Goal: Task Accomplishment & Management: Complete application form

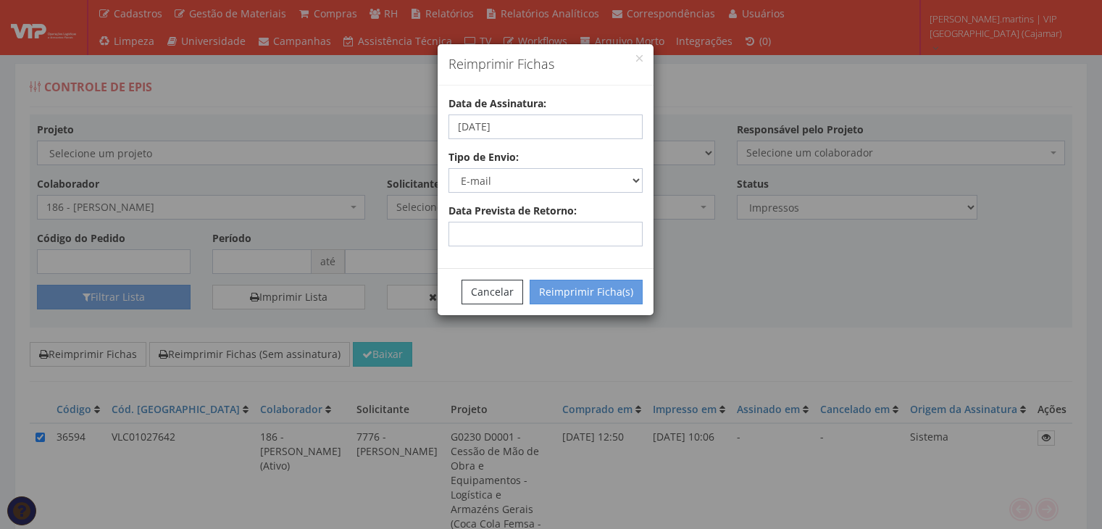
select select "email"
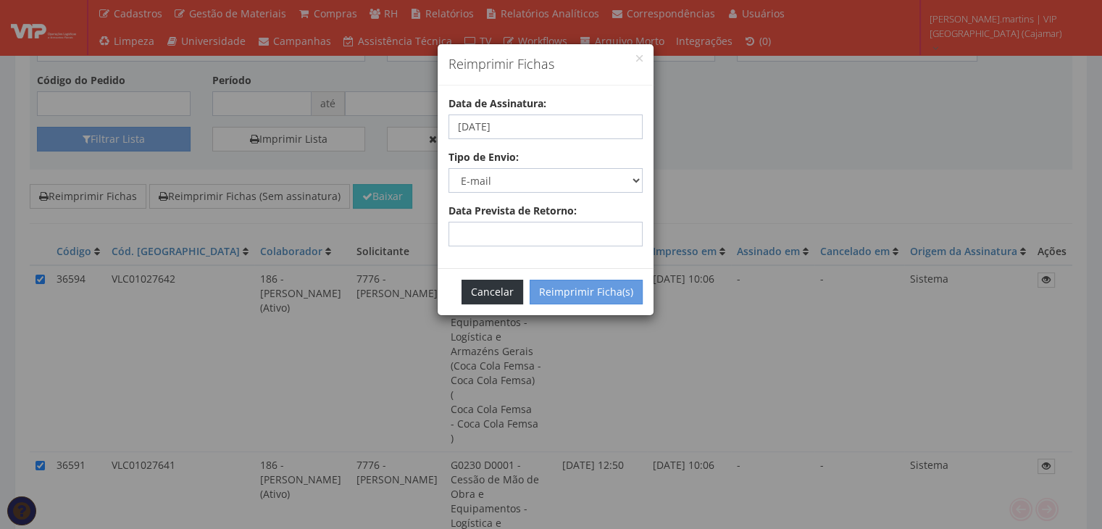
click at [480, 296] on button "Cancelar" at bounding box center [493, 292] width 62 height 25
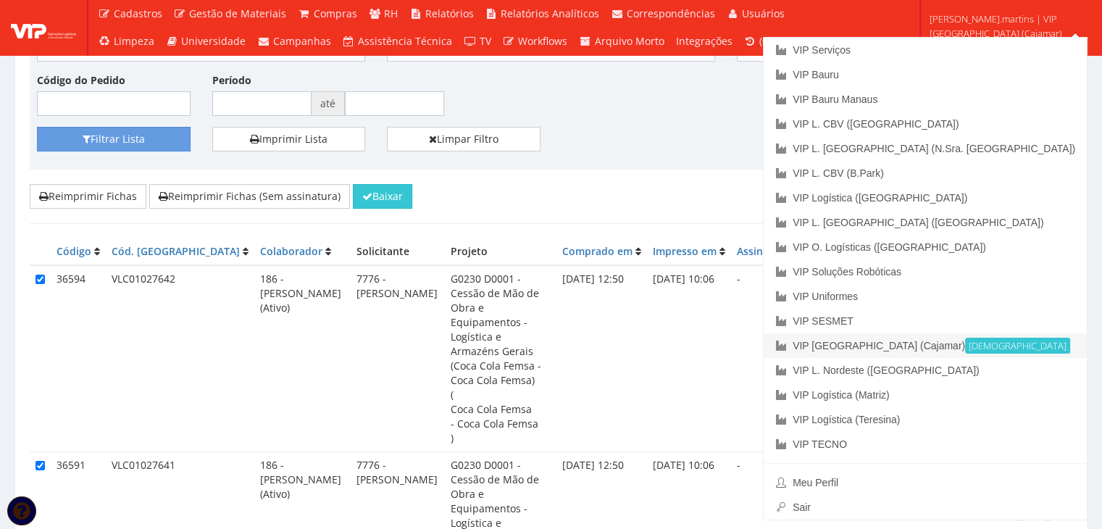
click at [985, 346] on link "VIP [GEOGRAPHIC_DATA] (Cajamar) Ativa" at bounding box center [925, 345] width 323 height 25
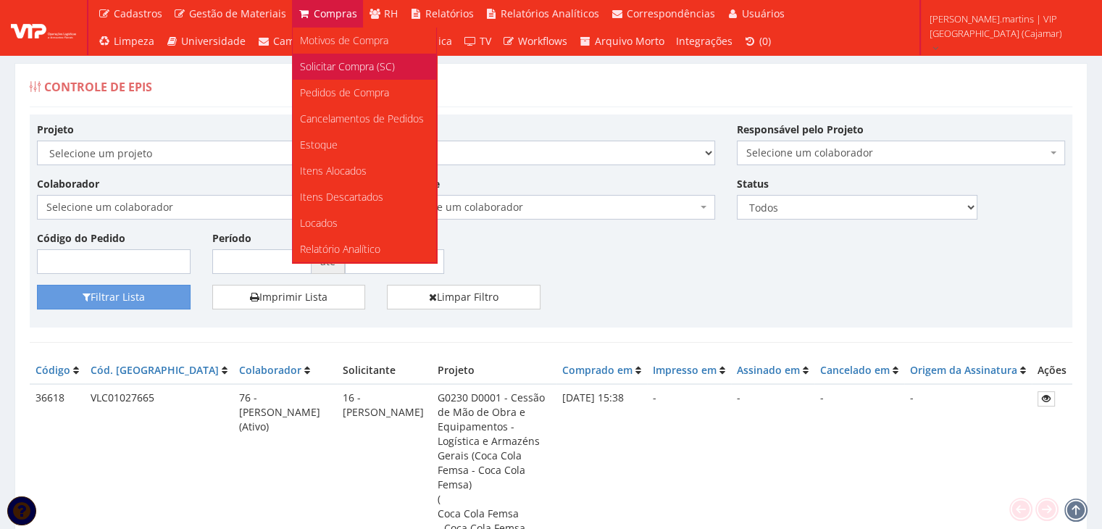
click at [328, 64] on span "Solicitar Compra (SC)" at bounding box center [347, 66] width 95 height 14
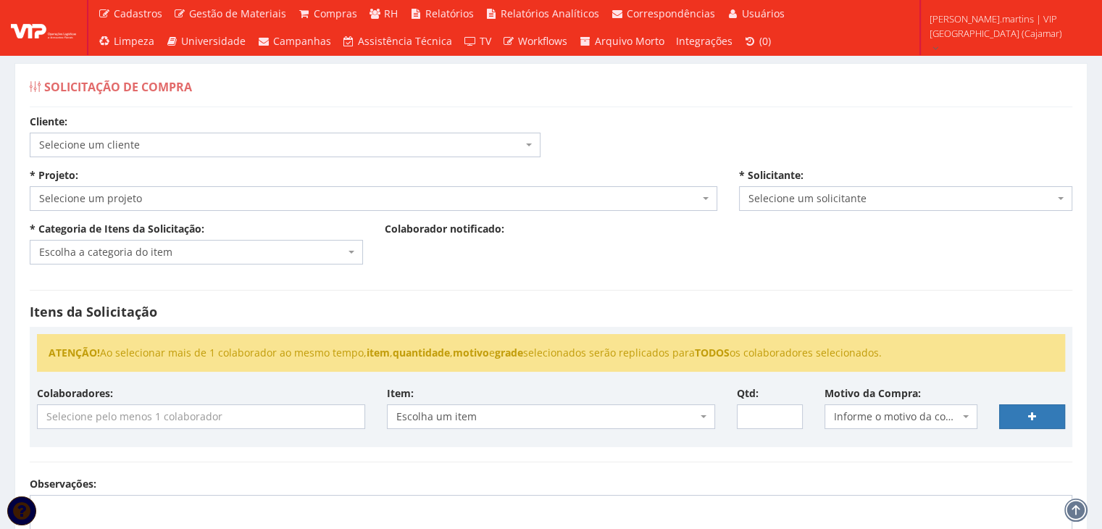
click at [331, 146] on span "Selecione um cliente" at bounding box center [280, 145] width 483 height 14
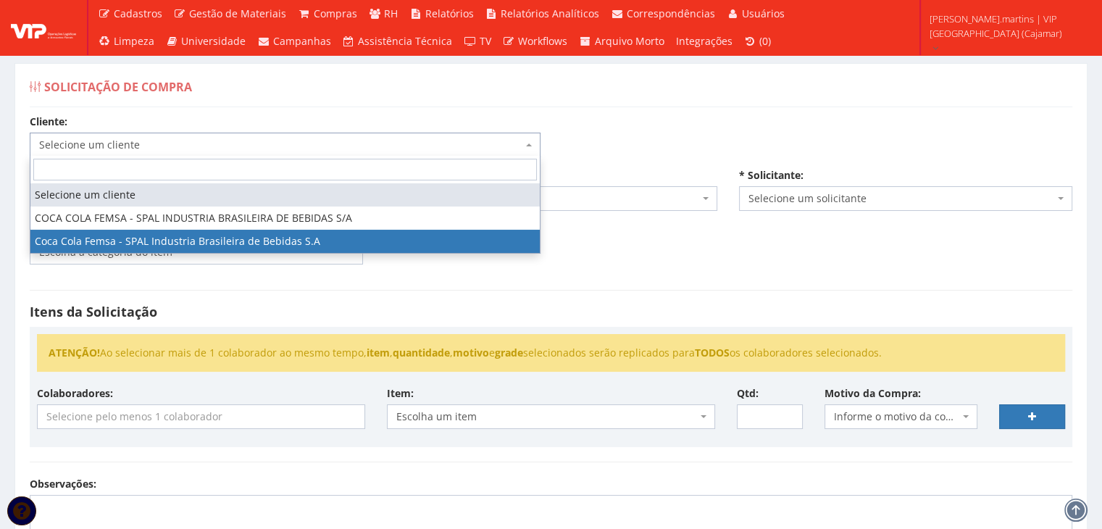
select select "51"
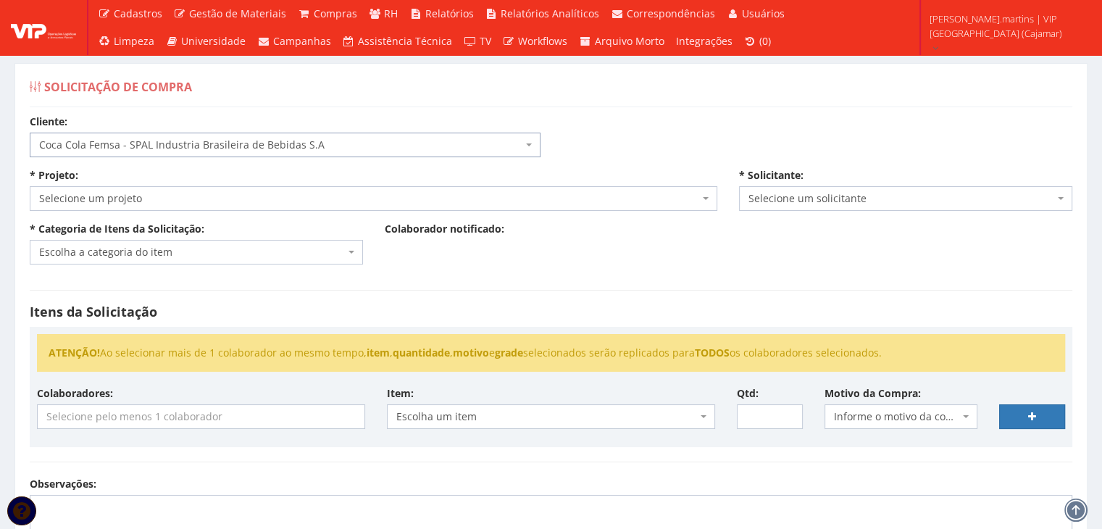
click at [267, 201] on span "Selecione um projeto" at bounding box center [369, 198] width 660 height 14
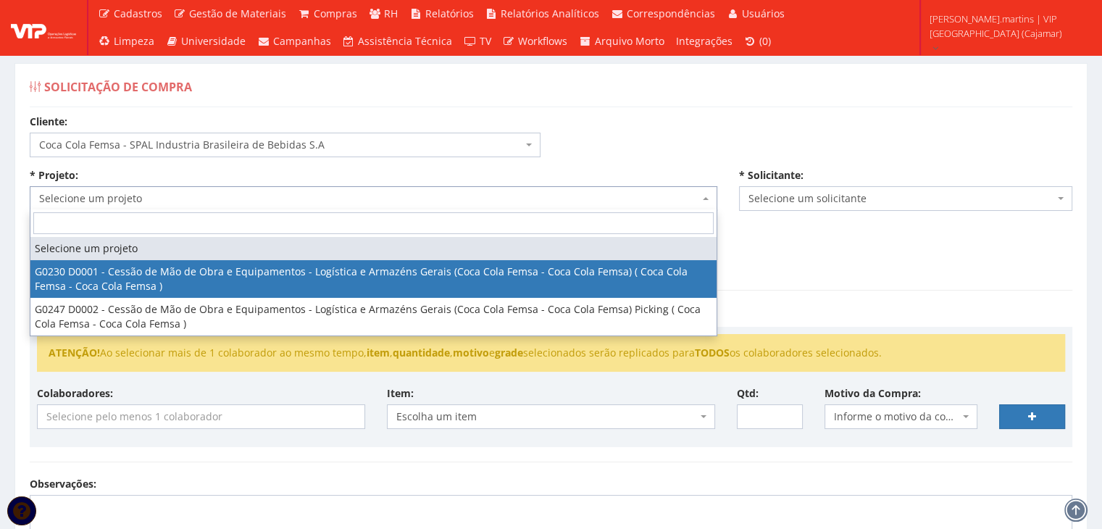
select select "230"
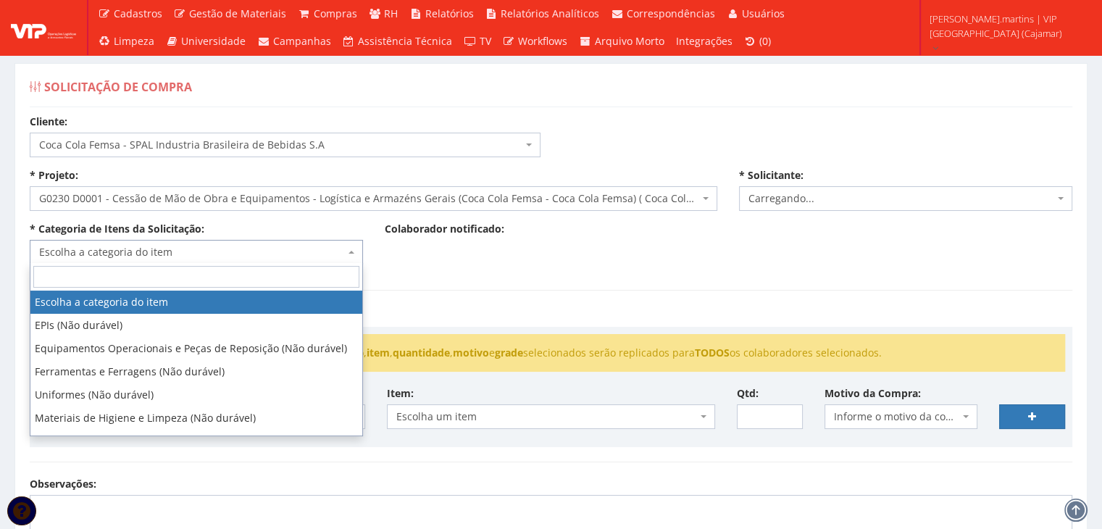
click at [240, 250] on span "Escolha a categoria do item" at bounding box center [192, 252] width 306 height 14
select select "2471"
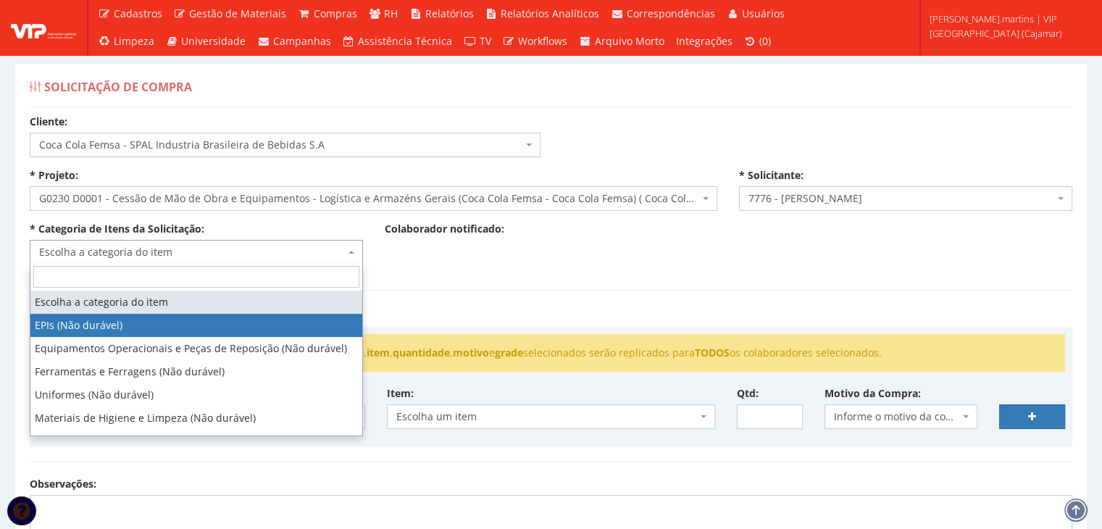
select select "1"
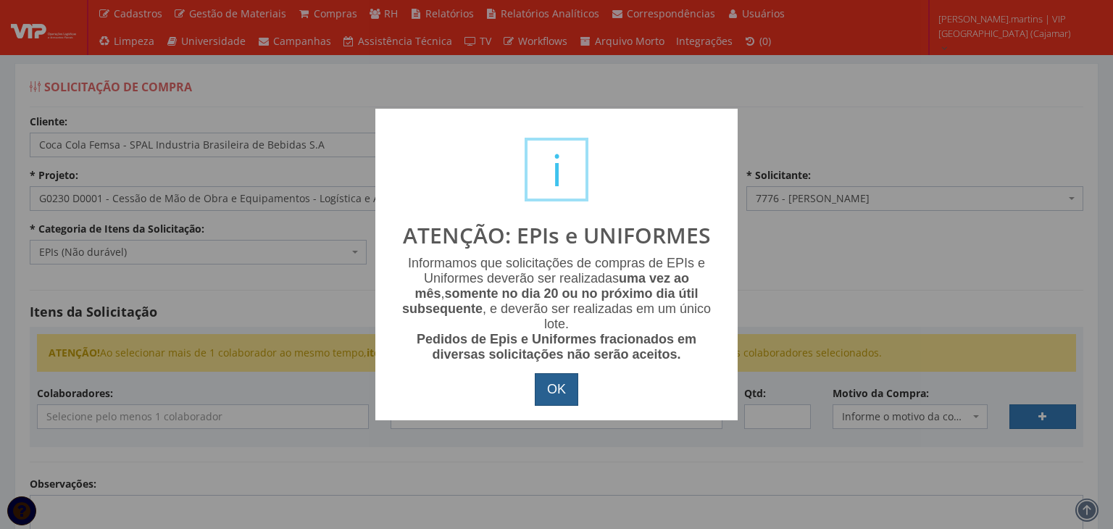
click at [543, 383] on button "OK" at bounding box center [556, 389] width 43 height 33
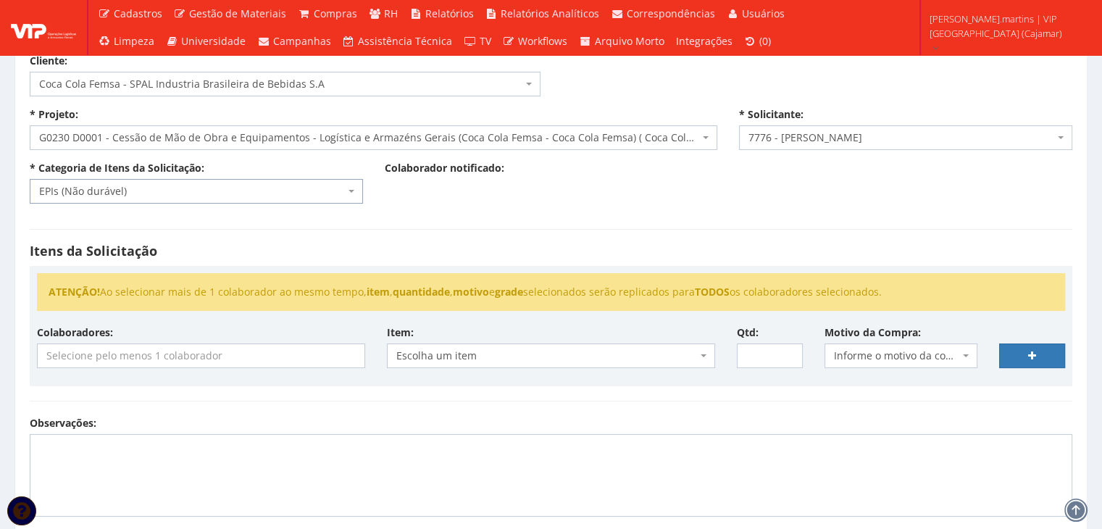
scroll to position [193, 0]
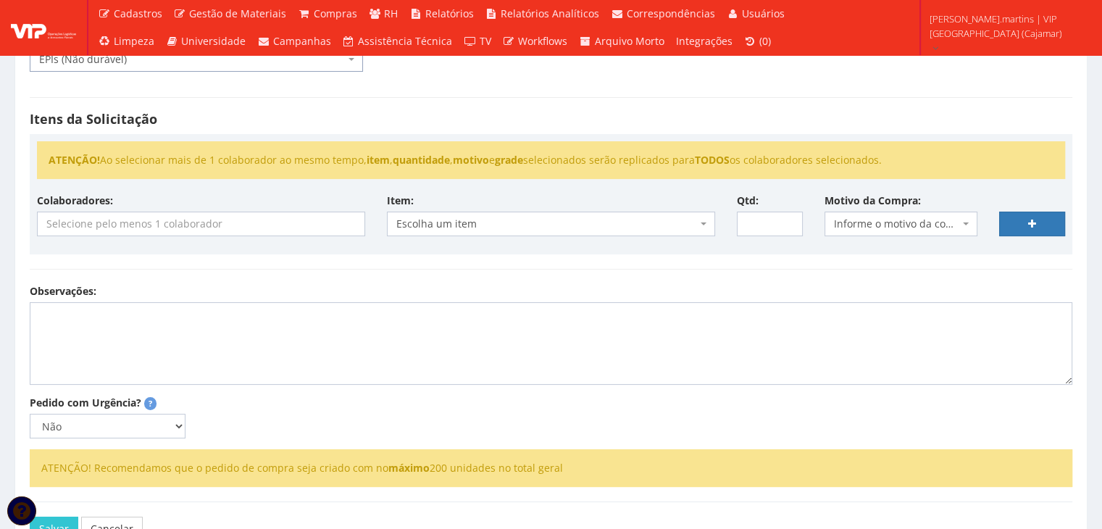
click at [169, 227] on input "search" at bounding box center [201, 223] width 327 height 23
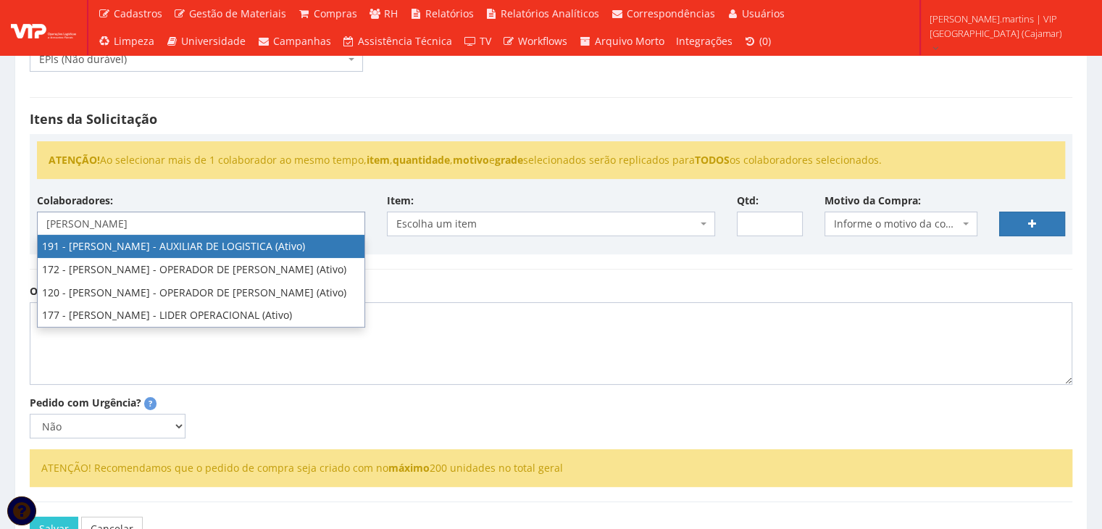
type input "alex"
select select "4089"
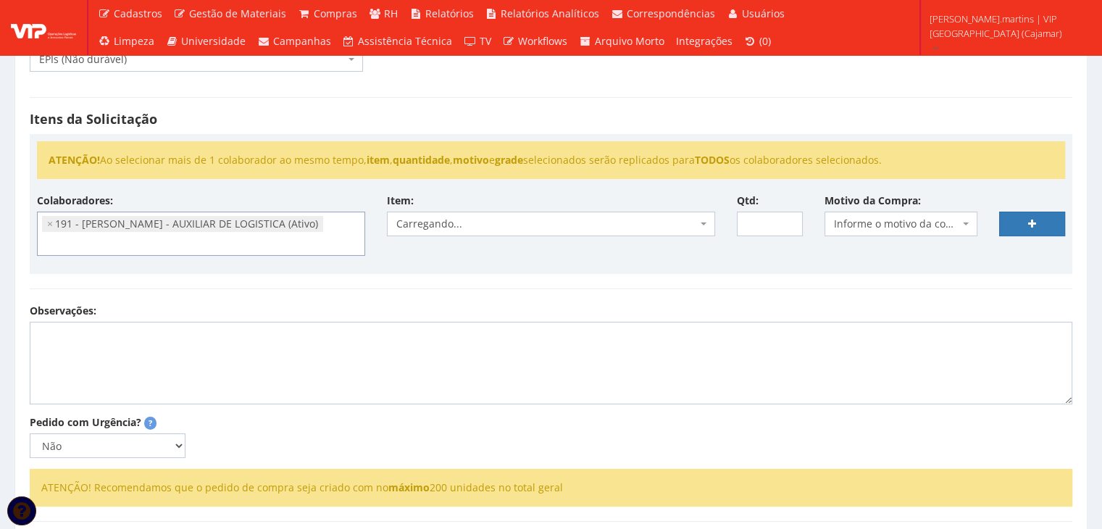
scroll to position [14, 0]
click at [872, 221] on span "Informe o motivo da compra" at bounding box center [897, 224] width 126 height 14
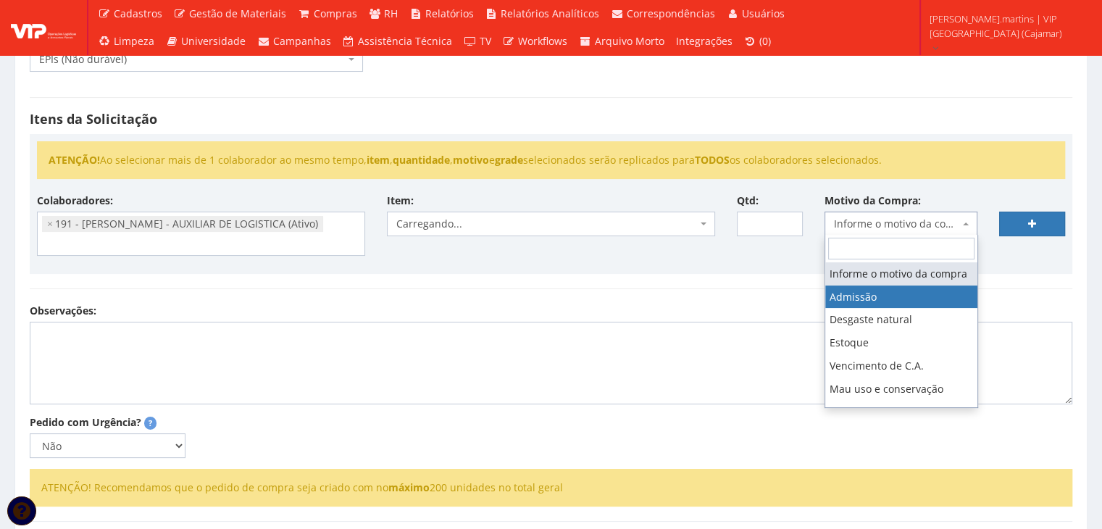
select select "1"
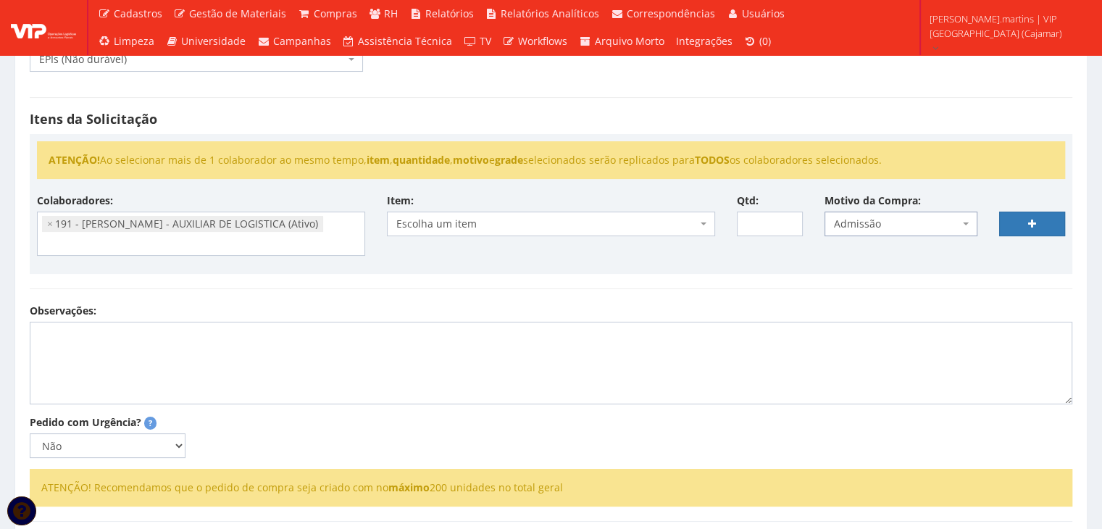
click at [637, 227] on span "Escolha um item" at bounding box center [546, 224] width 301 height 14
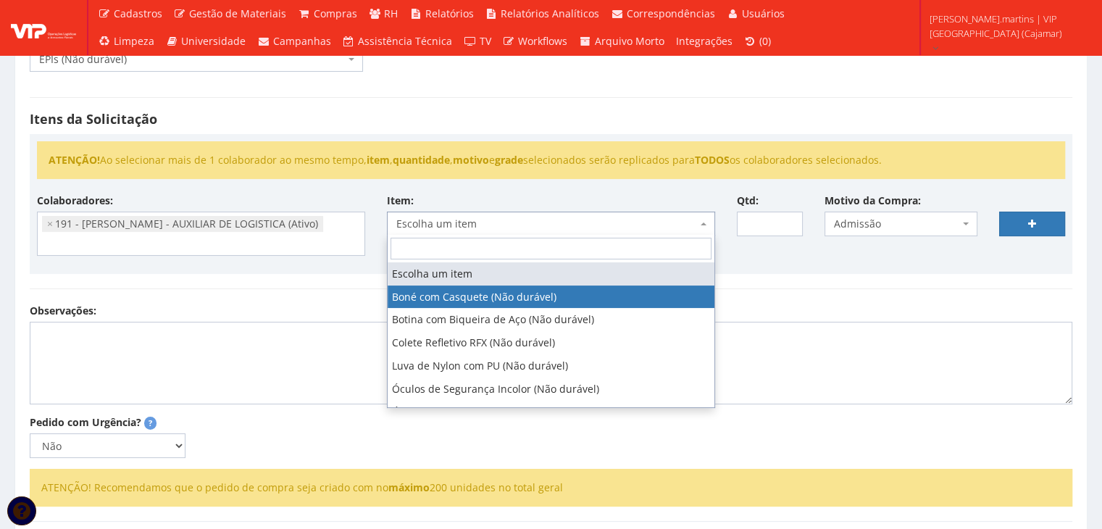
select select "41"
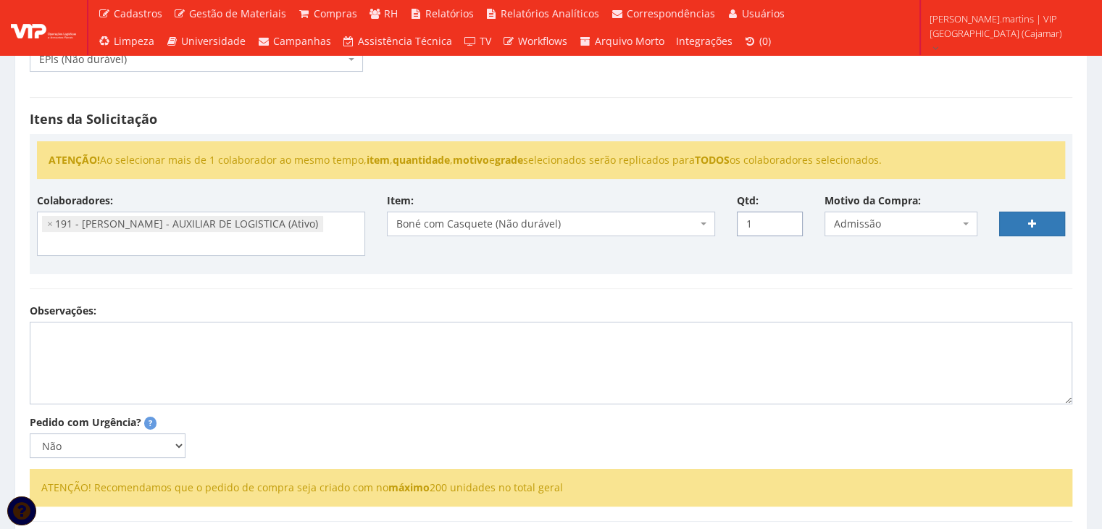
drag, startPoint x: 788, startPoint y: 220, endPoint x: 838, endPoint y: 221, distance: 49.3
type input "1"
click at [788, 220] on input "1" at bounding box center [770, 224] width 66 height 25
click at [1041, 227] on link at bounding box center [1032, 224] width 66 height 25
select select
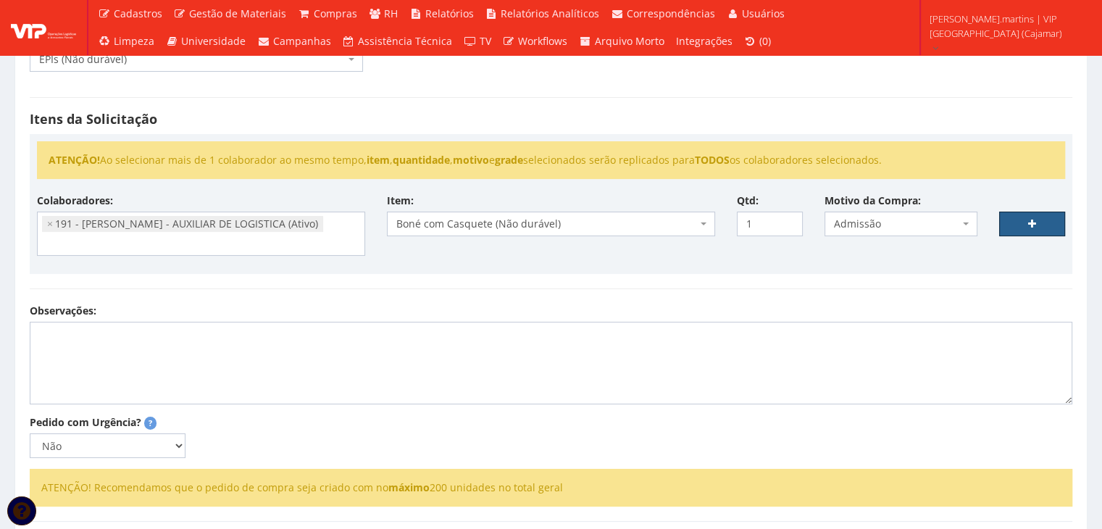
type input "0"
select select
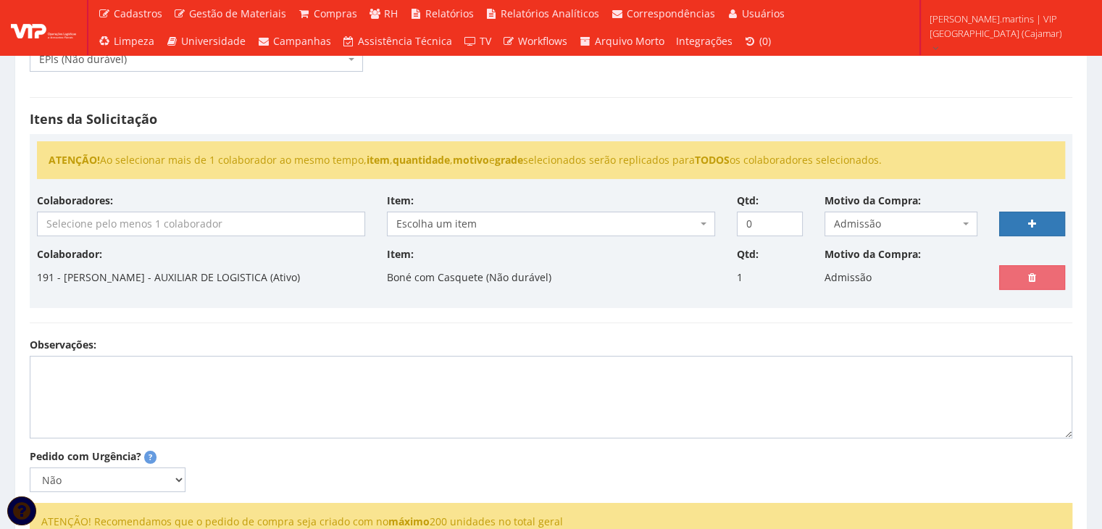
click at [299, 228] on input "search" at bounding box center [201, 223] width 327 height 23
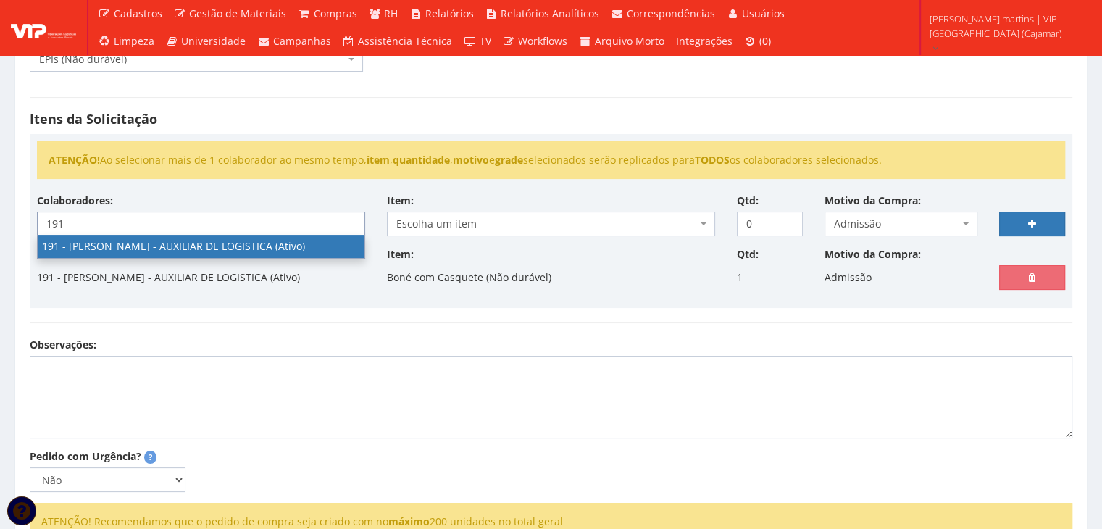
type input "191"
select select "4089"
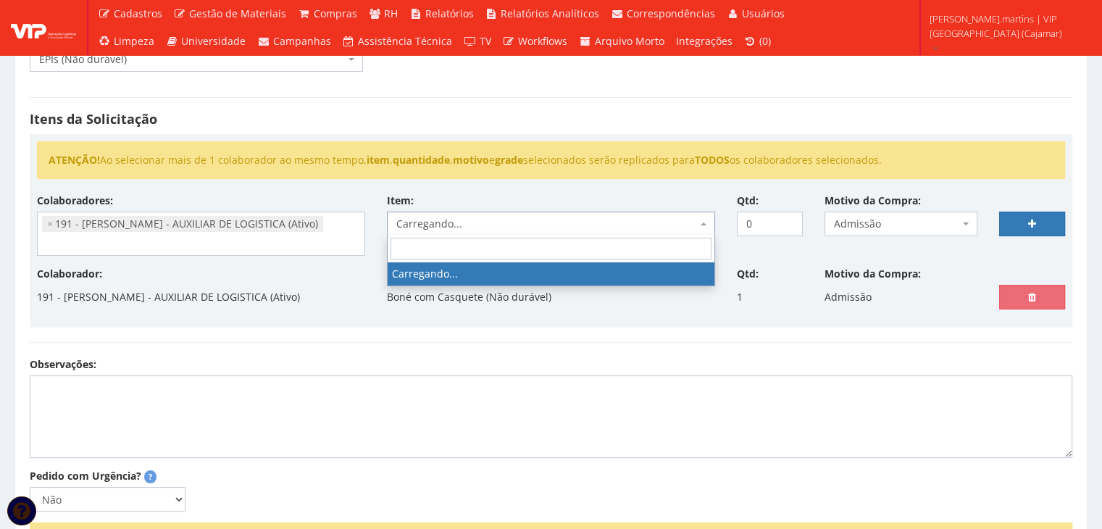
click at [485, 225] on span "Carregando..." at bounding box center [546, 224] width 301 height 14
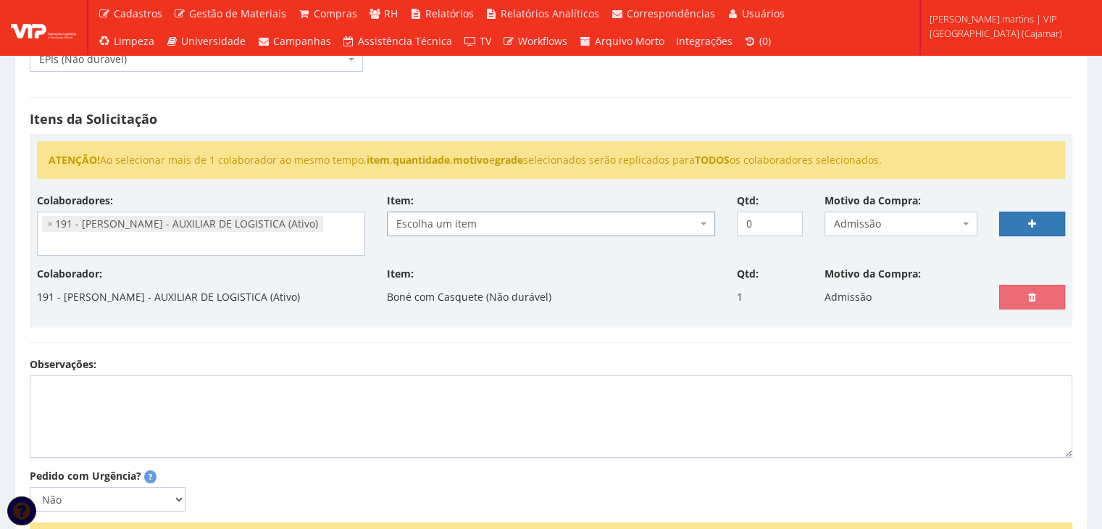
click at [485, 225] on span "Escolha um item" at bounding box center [546, 224] width 301 height 14
click at [557, 186] on div "ATENÇÃO! Ao selecionar mais de 1 colaborador ao mesmo tempo, item , quantidade …" at bounding box center [551, 167] width 1050 height 52
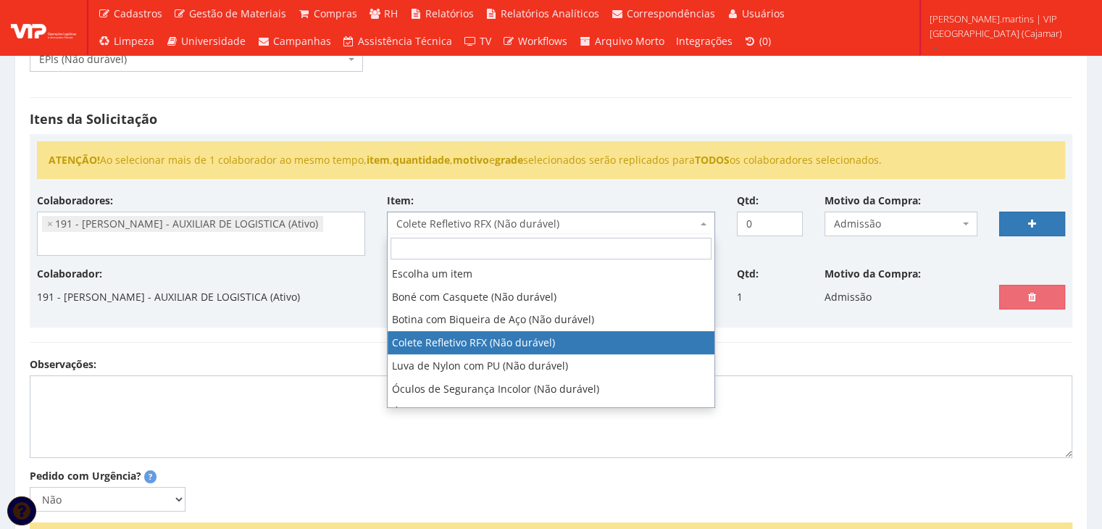
click at [520, 233] on body "Cadastros Clientes Unidades Subclientes Unidades de Subclientes Projetos Vagas …" at bounding box center [551, 254] width 1102 height 894
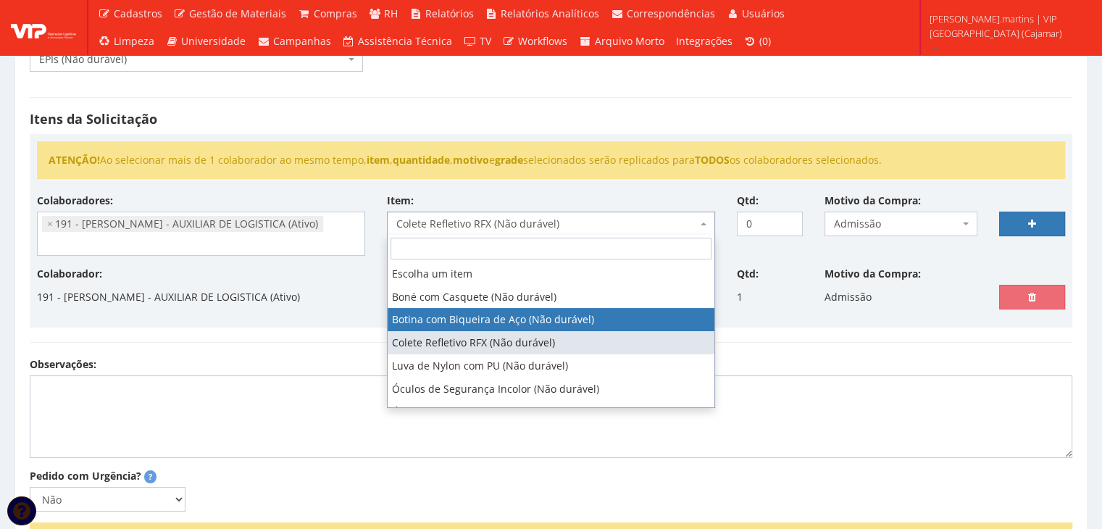
select select "46"
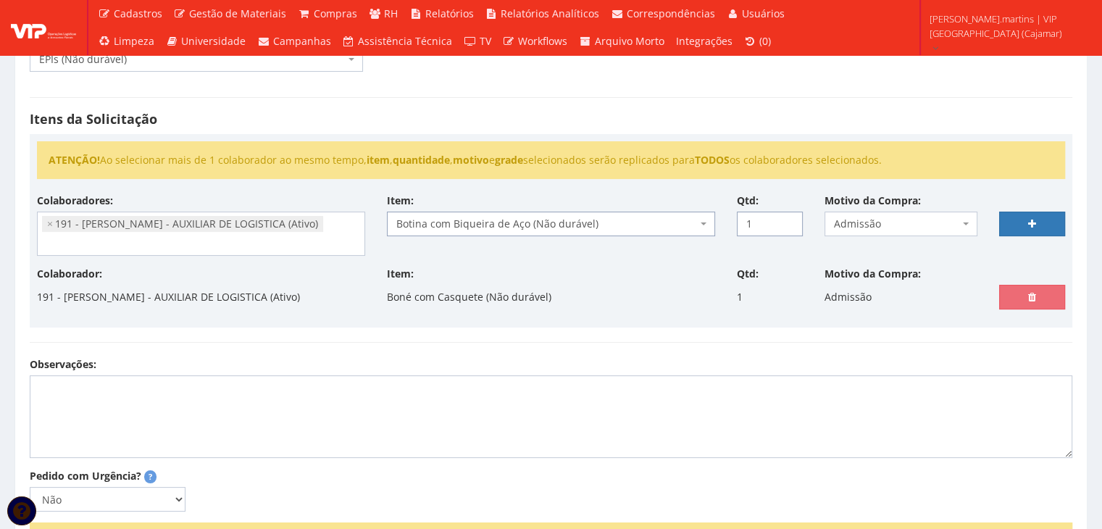
drag, startPoint x: 785, startPoint y: 220, endPoint x: 793, endPoint y: 220, distance: 8.0
type input "1"
click at [785, 220] on input "1" at bounding box center [770, 224] width 66 height 25
click at [1019, 217] on link at bounding box center [1032, 224] width 66 height 25
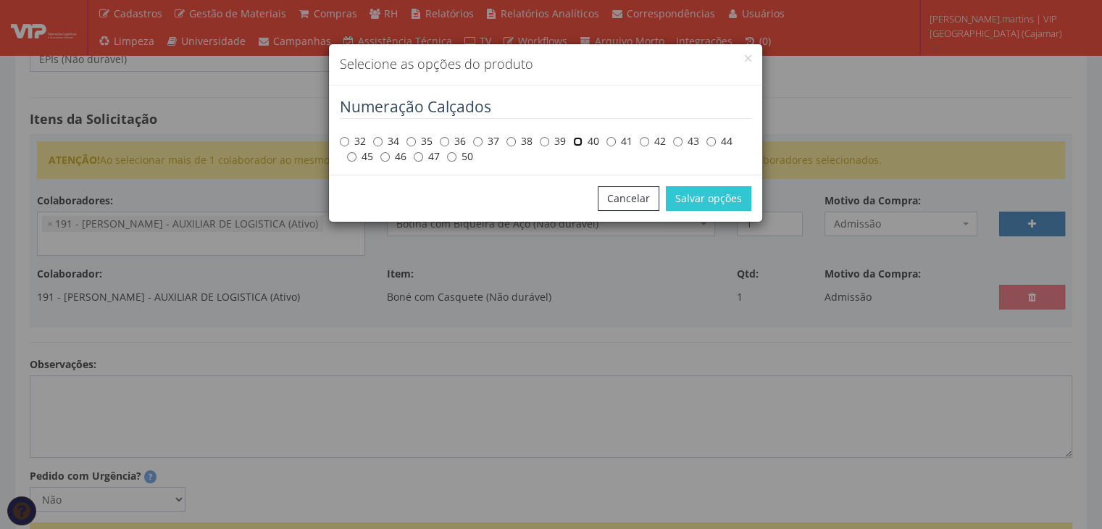
click at [582, 143] on input "40" at bounding box center [577, 141] width 9 height 9
radio input "true"
click at [694, 200] on button "Salvar opções" at bounding box center [709, 198] width 86 height 25
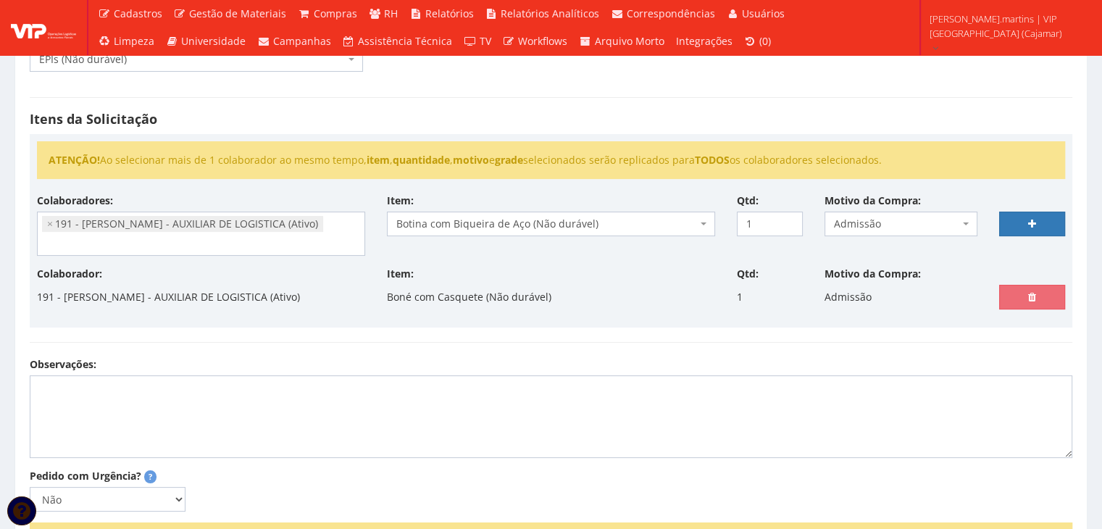
select select
type input "0"
select select
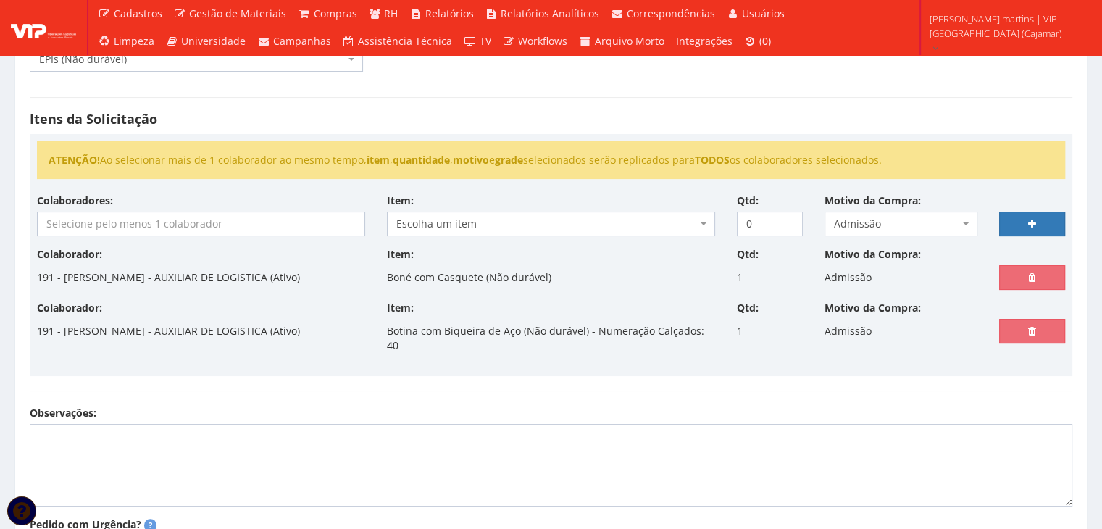
click at [247, 221] on input "search" at bounding box center [201, 223] width 327 height 23
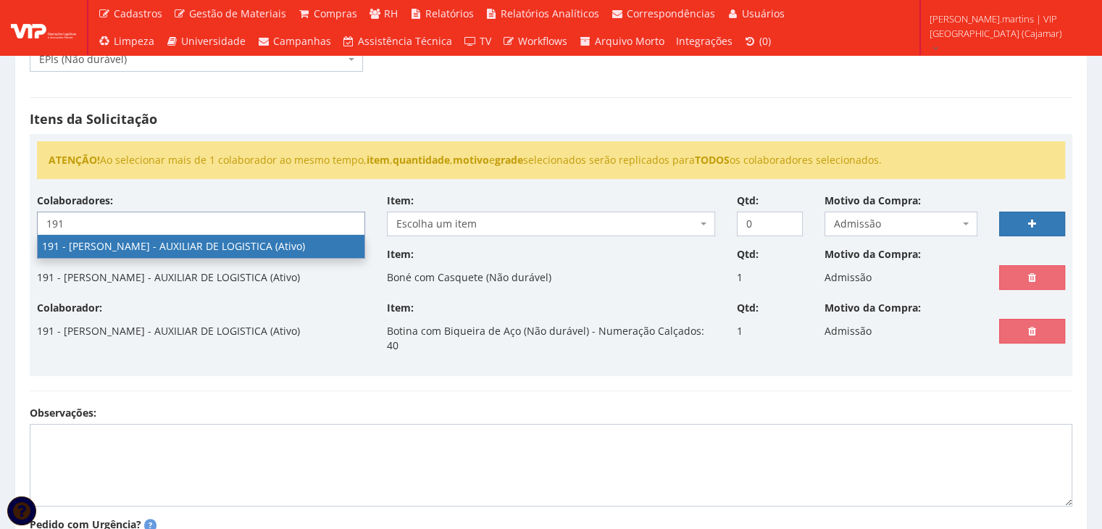
type input "191"
select select "4089"
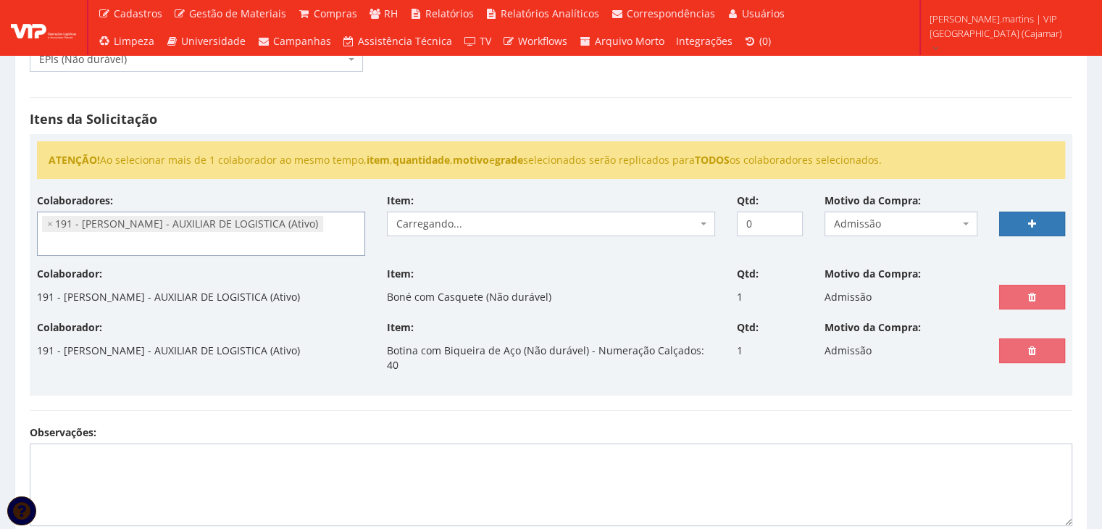
click at [417, 221] on span "Carregando..." at bounding box center [546, 224] width 301 height 14
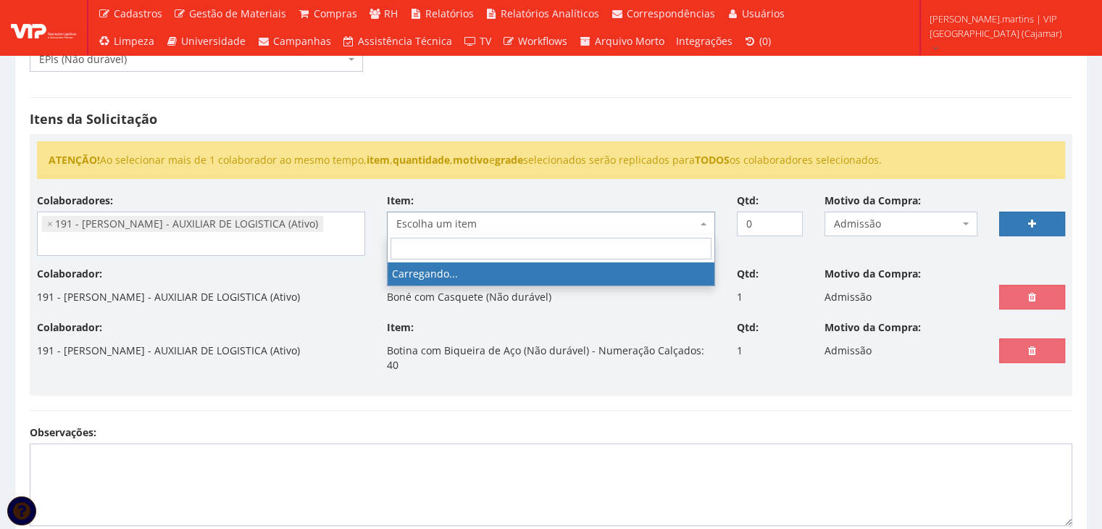
click at [417, 221] on span "Escolha um item" at bounding box center [546, 224] width 301 height 14
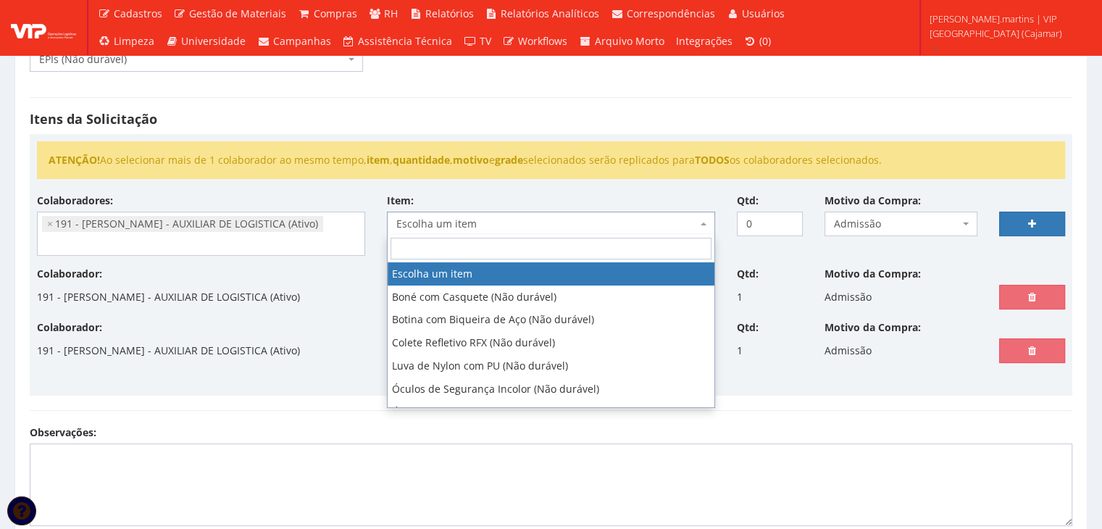
click at [422, 221] on span "Escolha um item" at bounding box center [546, 224] width 301 height 14
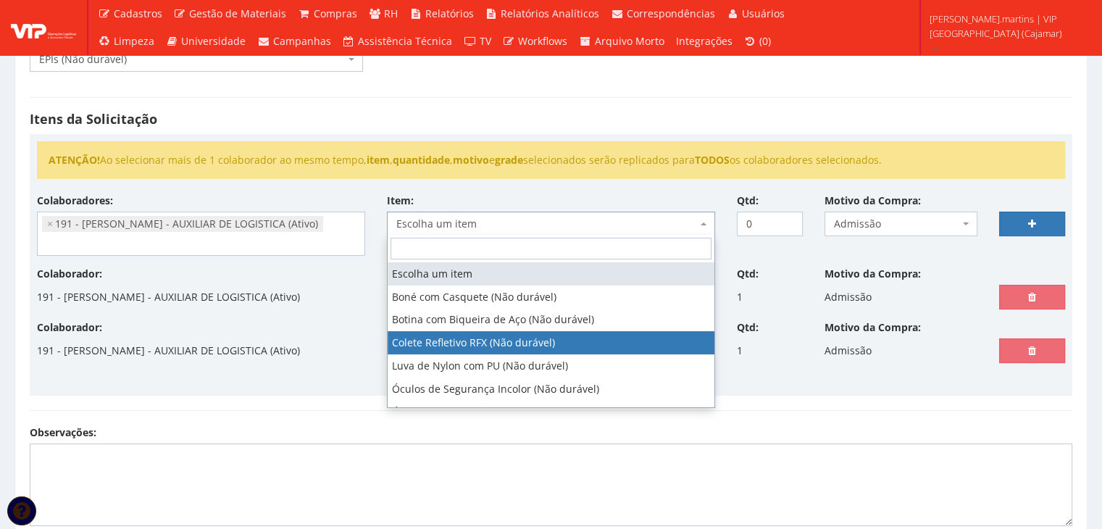
select select "104"
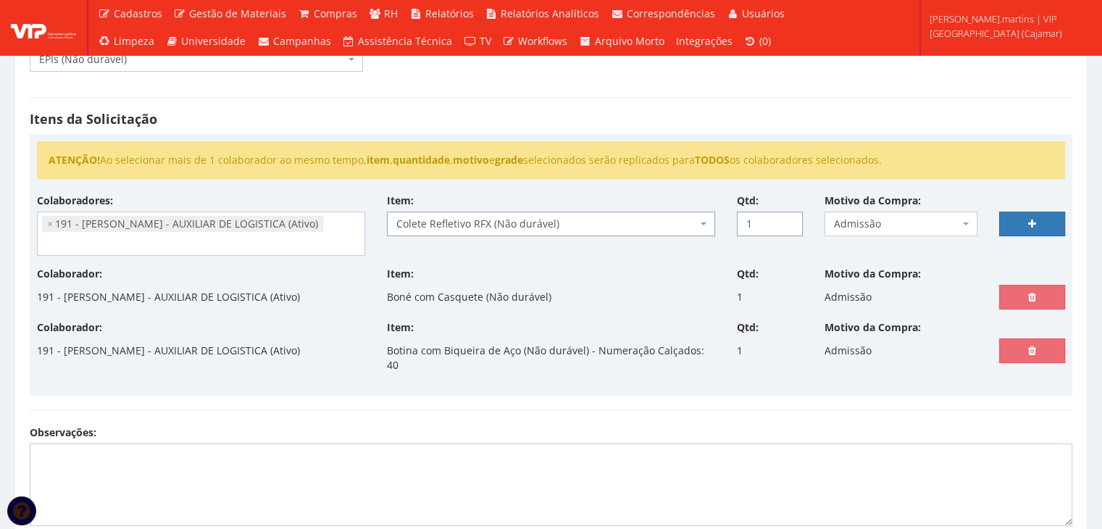
type input "1"
click at [789, 218] on input "1" at bounding box center [770, 224] width 66 height 25
click at [1012, 216] on link at bounding box center [1032, 224] width 66 height 25
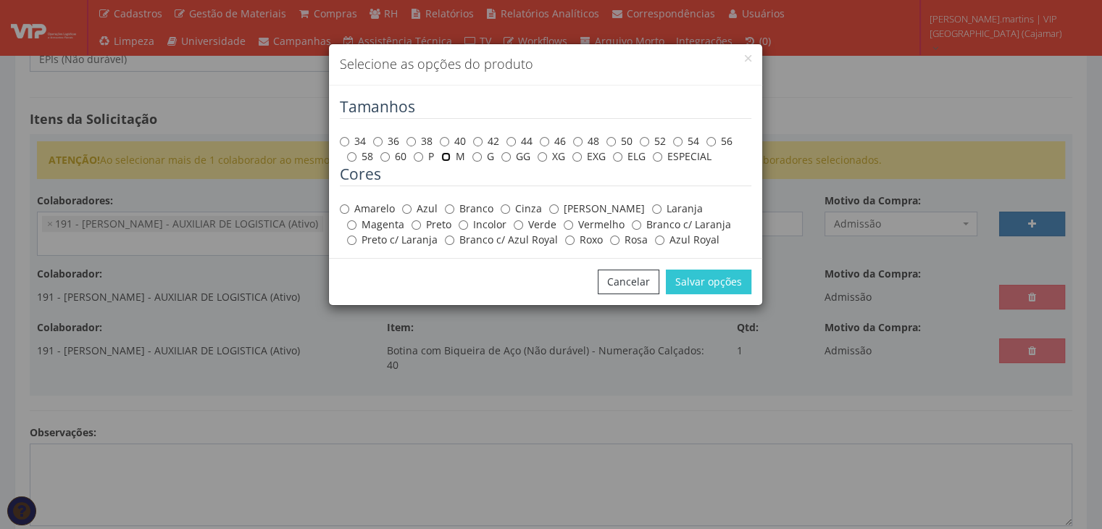
click at [448, 154] on input "M" at bounding box center [445, 156] width 9 height 9
radio input "true"
click at [391, 207] on label "Amarelo" at bounding box center [367, 208] width 55 height 14
click at [349, 207] on input "Amarelo" at bounding box center [344, 208] width 9 height 9
radio input "true"
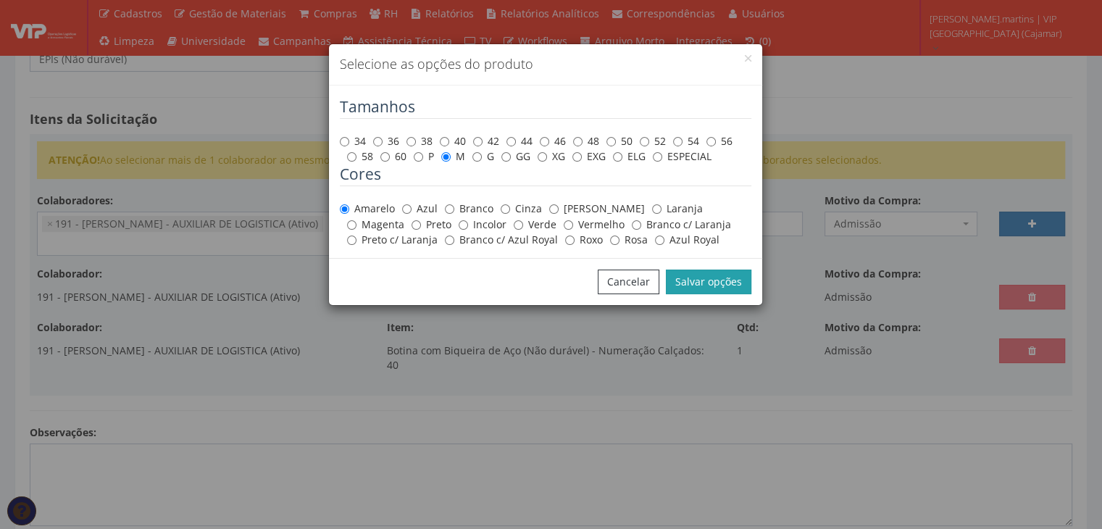
click at [700, 283] on button "Salvar opções" at bounding box center [709, 282] width 86 height 25
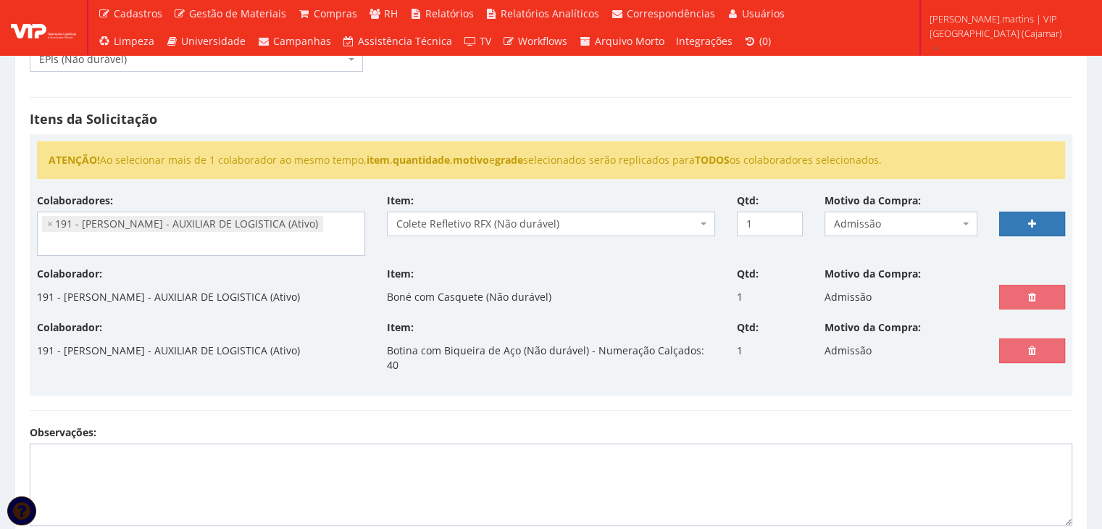
select select
type input "0"
select select
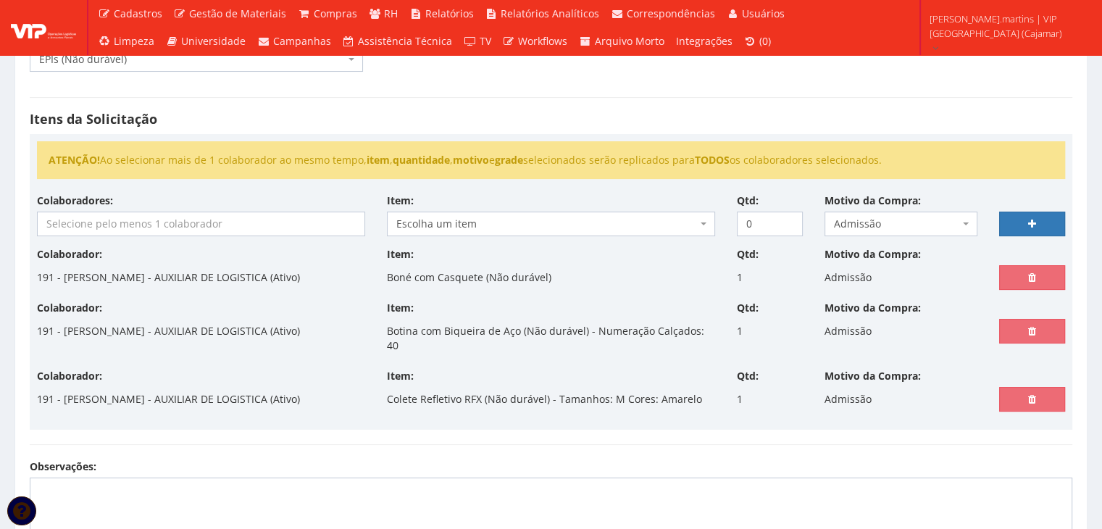
click at [251, 229] on input "search" at bounding box center [201, 223] width 327 height 23
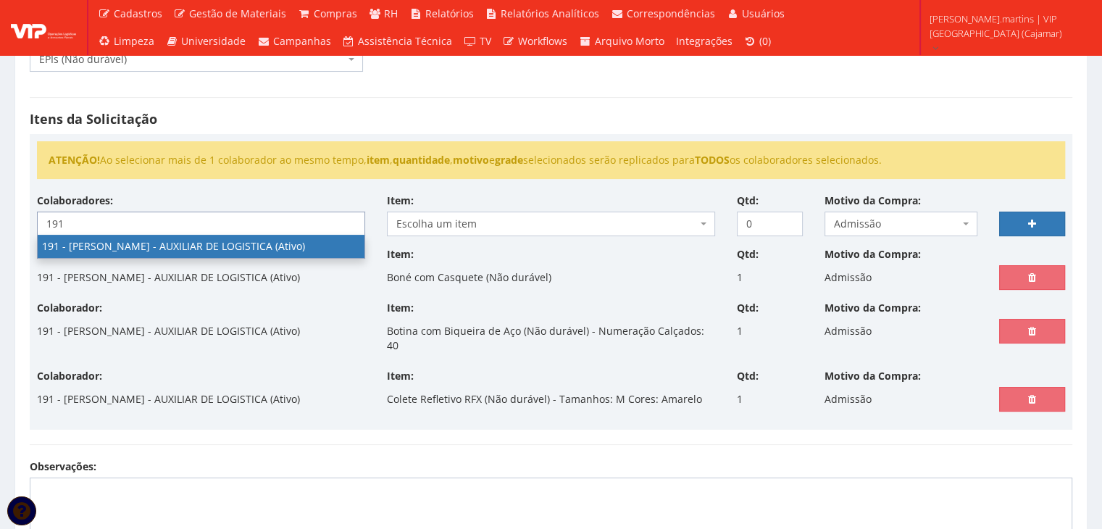
type input "191"
select select "4089"
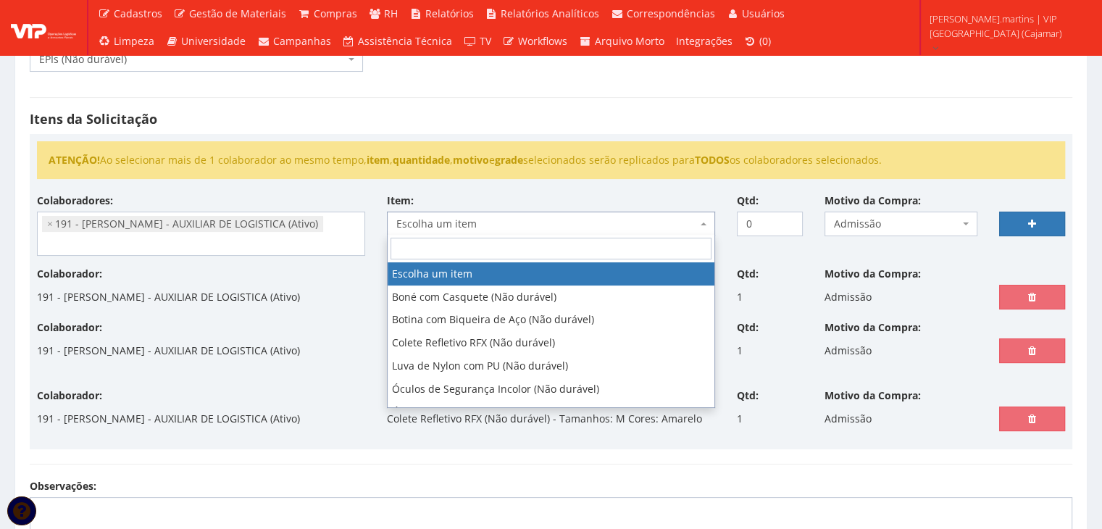
click at [476, 217] on span "Escolha um item" at bounding box center [546, 224] width 301 height 14
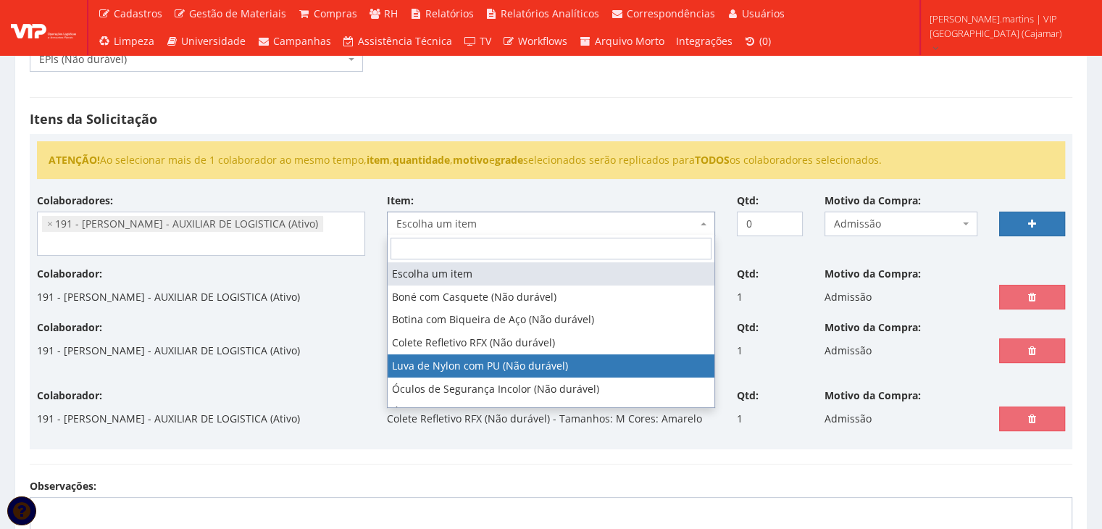
select select "216"
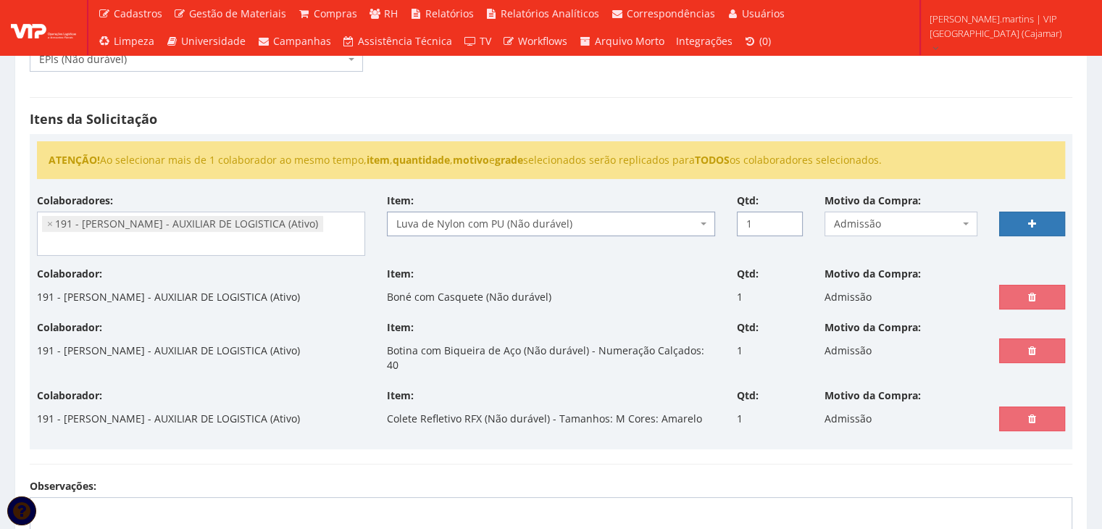
click at [786, 218] on input "1" at bounding box center [770, 224] width 66 height 25
click at [787, 218] on input "2" at bounding box center [770, 224] width 66 height 25
type input "3"
click at [787, 218] on input "3" at bounding box center [770, 224] width 66 height 25
click at [996, 218] on div at bounding box center [1032, 214] width 88 height 43
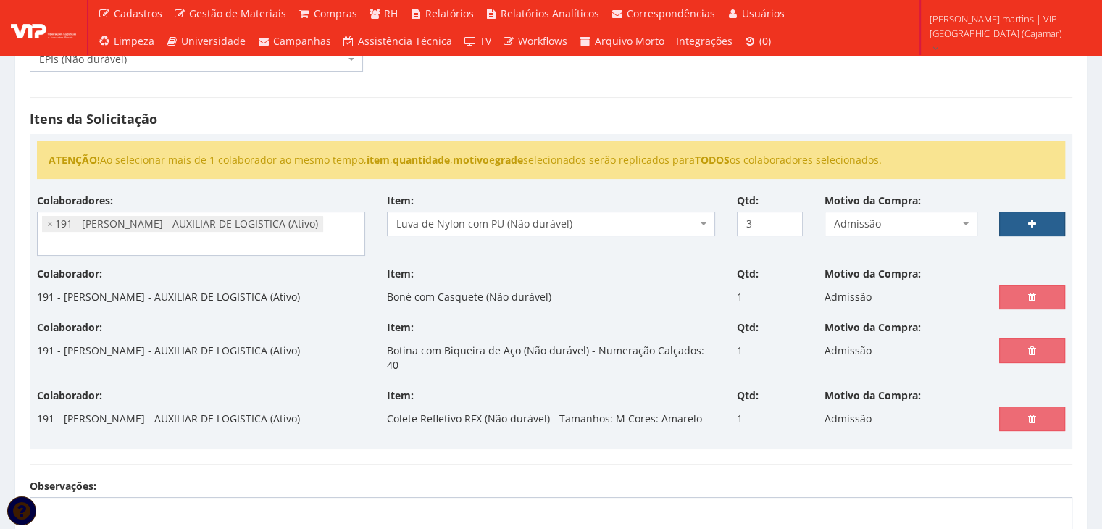
click at [1022, 223] on link at bounding box center [1032, 224] width 66 height 25
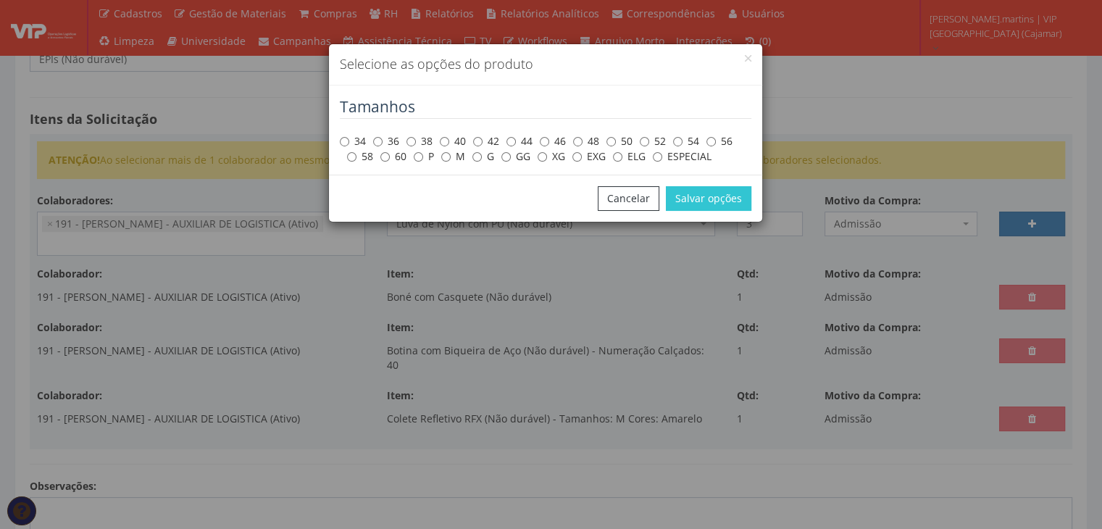
click at [444, 165] on div "Tamanhos 34 36 38 40 42 44 46 48 50 52 54 56 58 60 P M G GG XG EXG ELG ESPECIAL" at bounding box center [545, 130] width 433 height 89
click at [454, 156] on label "M" at bounding box center [453, 156] width 24 height 14
click at [451, 156] on input "M" at bounding box center [445, 156] width 9 height 9
radio input "true"
click at [722, 183] on div "Cancelar Salvar opções" at bounding box center [545, 198] width 433 height 47
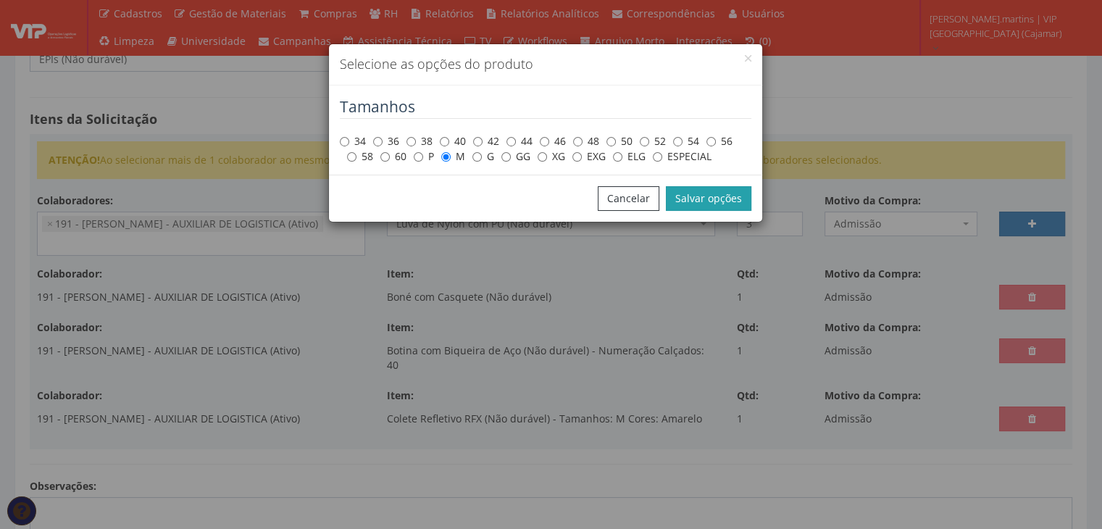
click at [713, 195] on button "Salvar opções" at bounding box center [709, 198] width 86 height 25
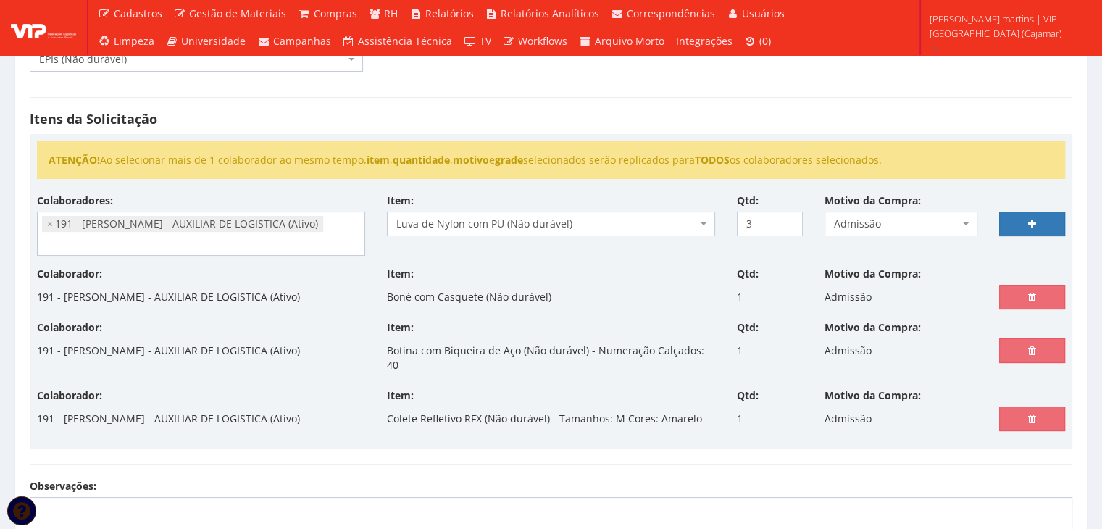
select select
type input "0"
select select
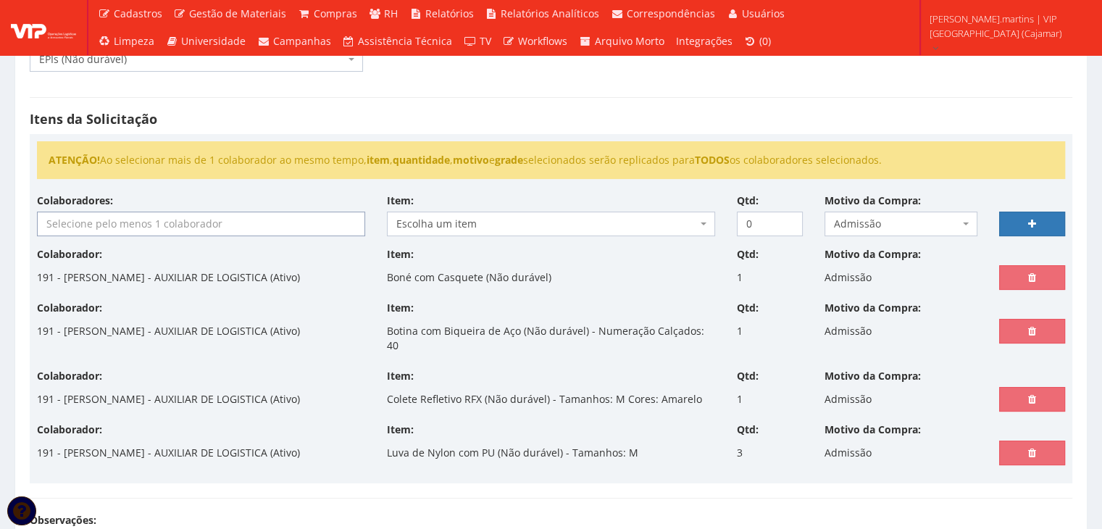
click at [126, 228] on input "search" at bounding box center [201, 223] width 327 height 23
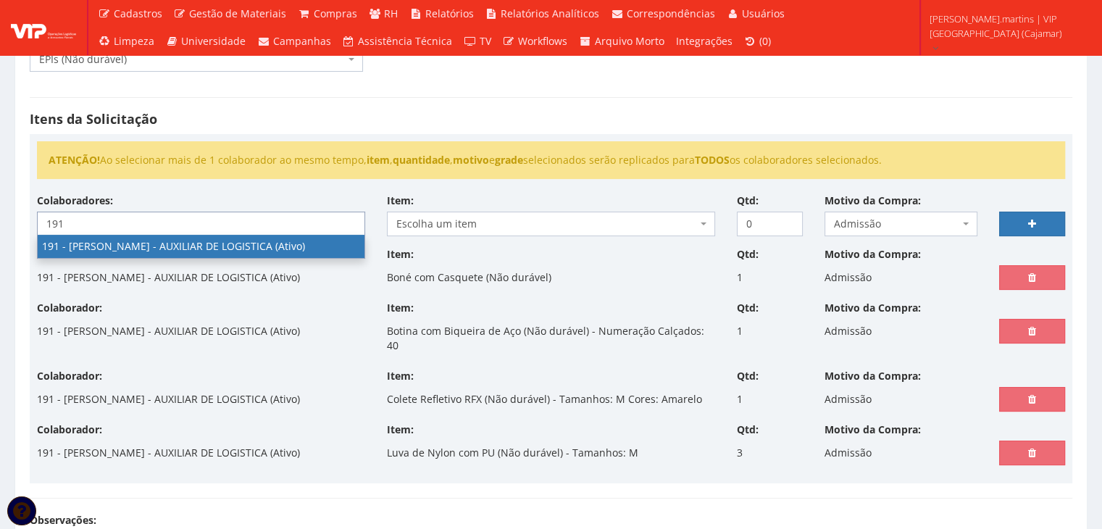
type input "191"
select select "4089"
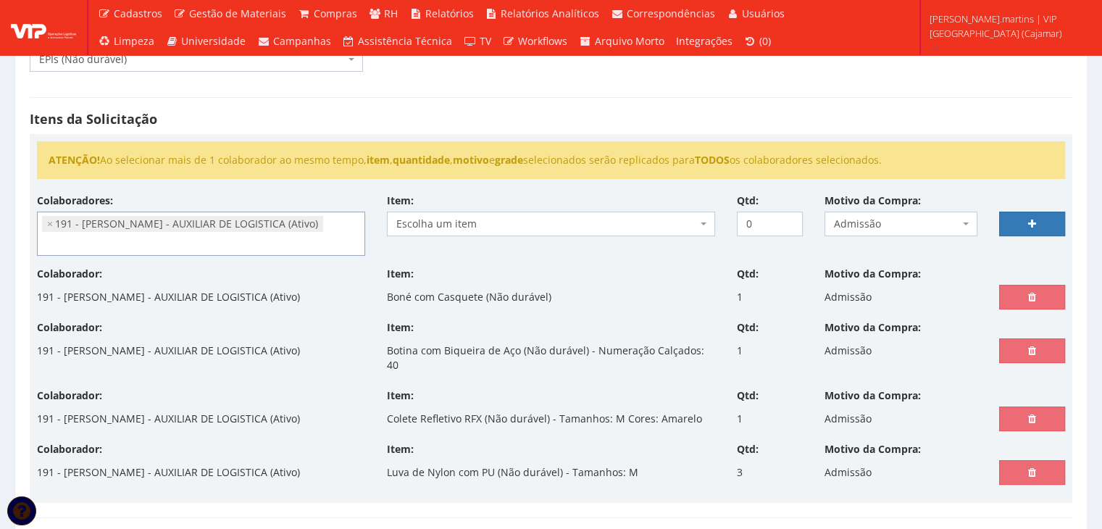
click at [462, 226] on span "Escolha um item" at bounding box center [546, 224] width 301 height 14
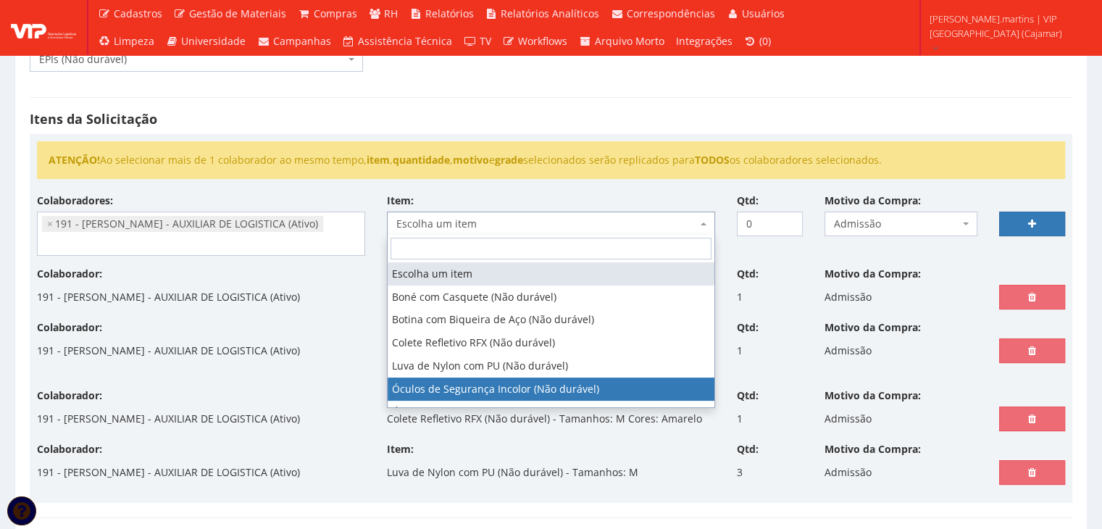
select select "246"
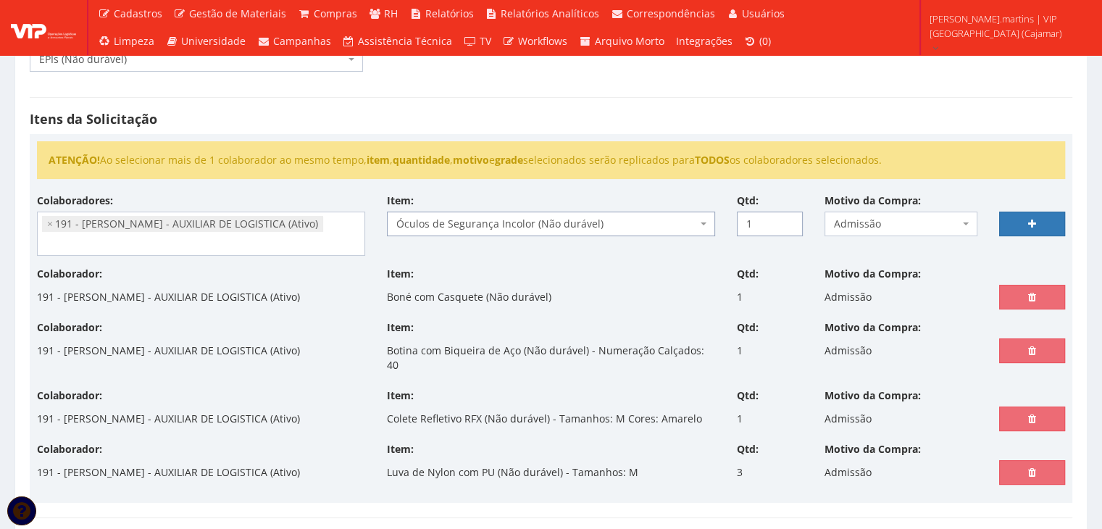
drag, startPoint x: 789, startPoint y: 218, endPoint x: 849, endPoint y: 224, distance: 60.4
type input "1"
click at [789, 218] on input "1" at bounding box center [770, 224] width 66 height 25
click at [1038, 230] on link at bounding box center [1032, 224] width 66 height 25
click at [1033, 224] on icon at bounding box center [1032, 224] width 8 height 10
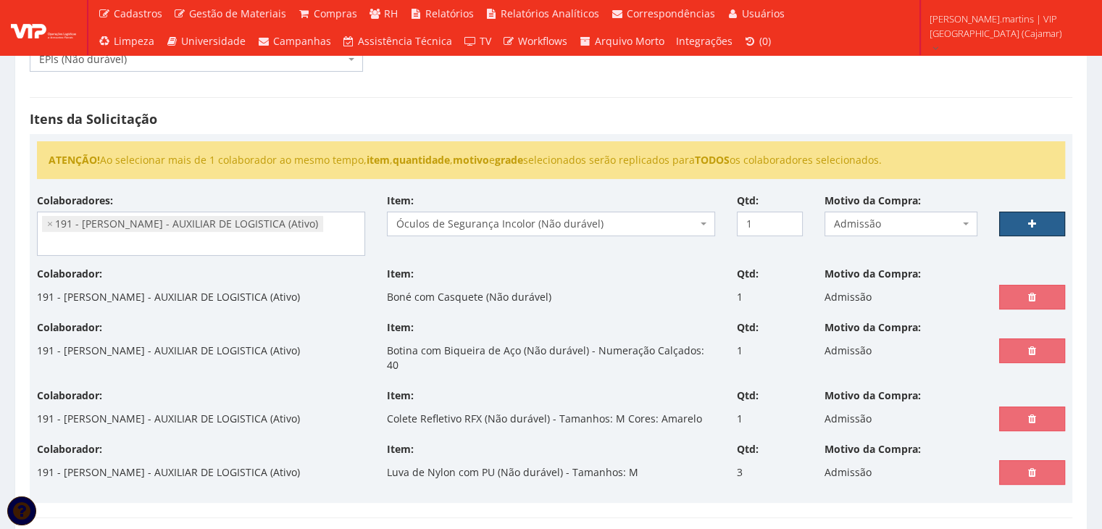
select select
type input "0"
select select
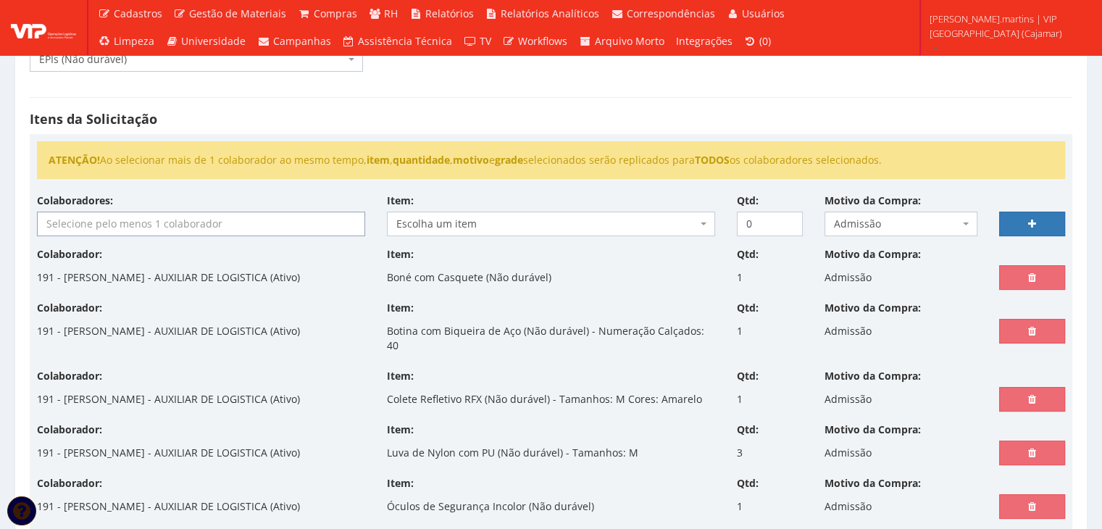
click at [204, 219] on input "search" at bounding box center [201, 223] width 327 height 23
select select
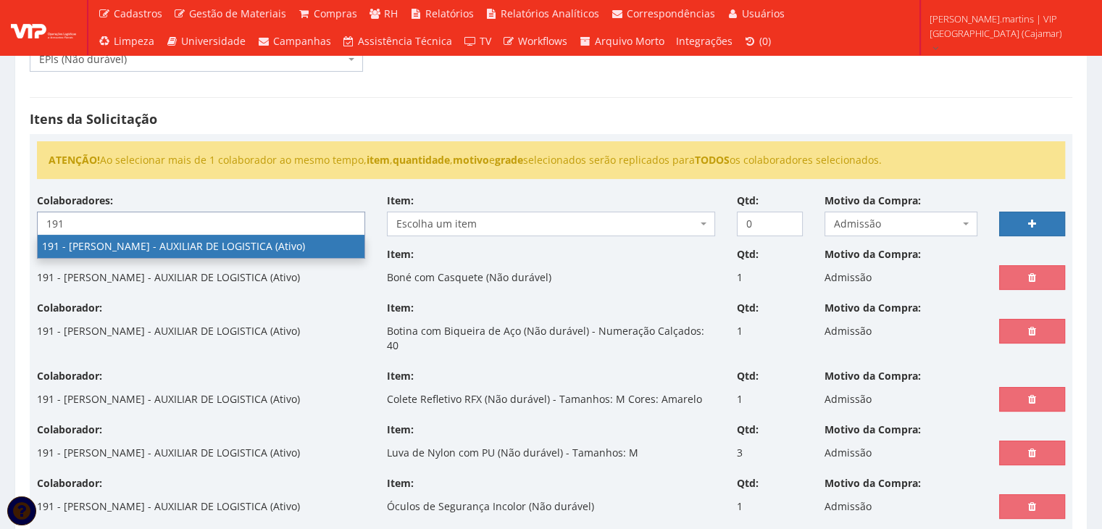
type input "191"
select select "4089"
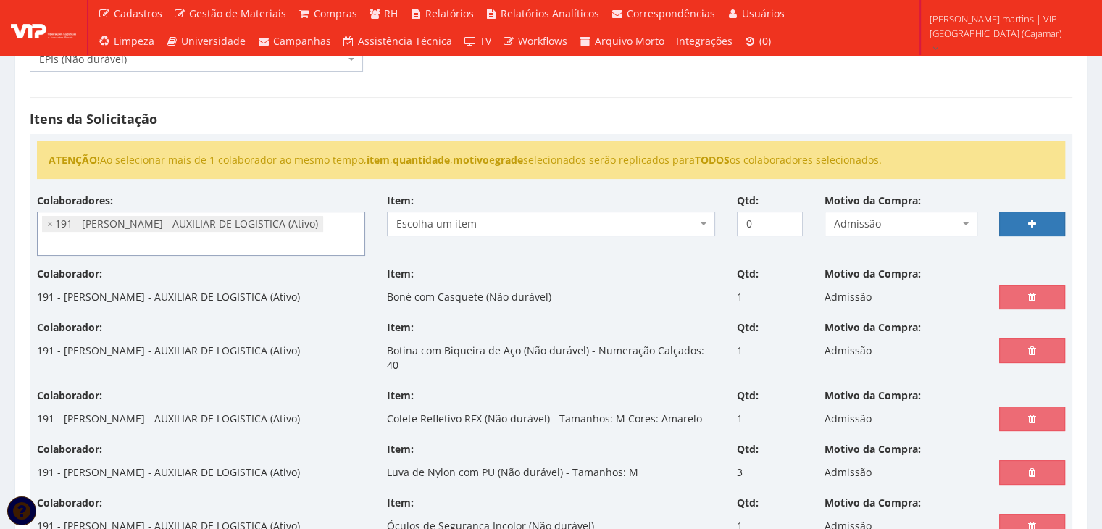
click at [449, 226] on span "Escolha um item" at bounding box center [546, 224] width 301 height 14
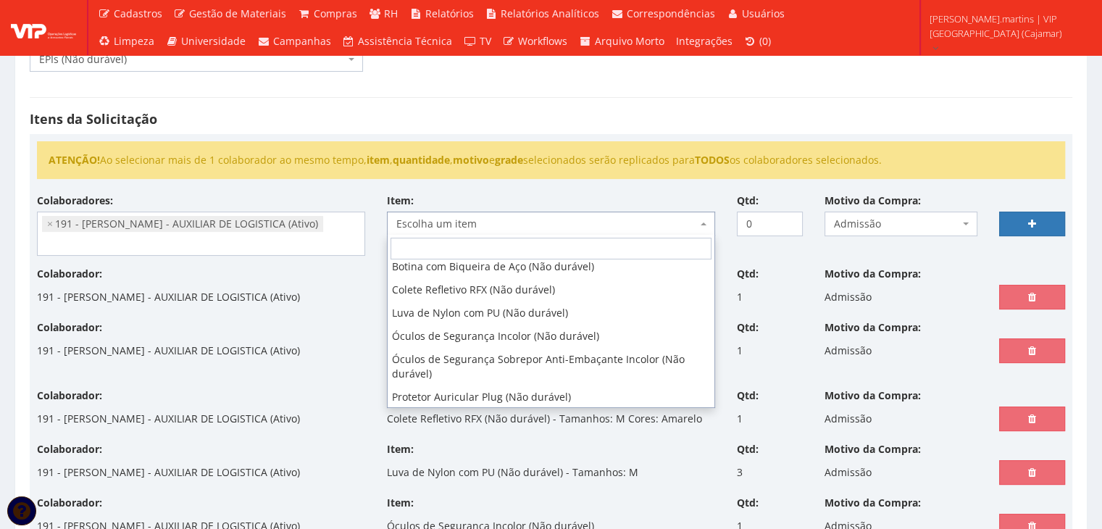
scroll to position [55, 0]
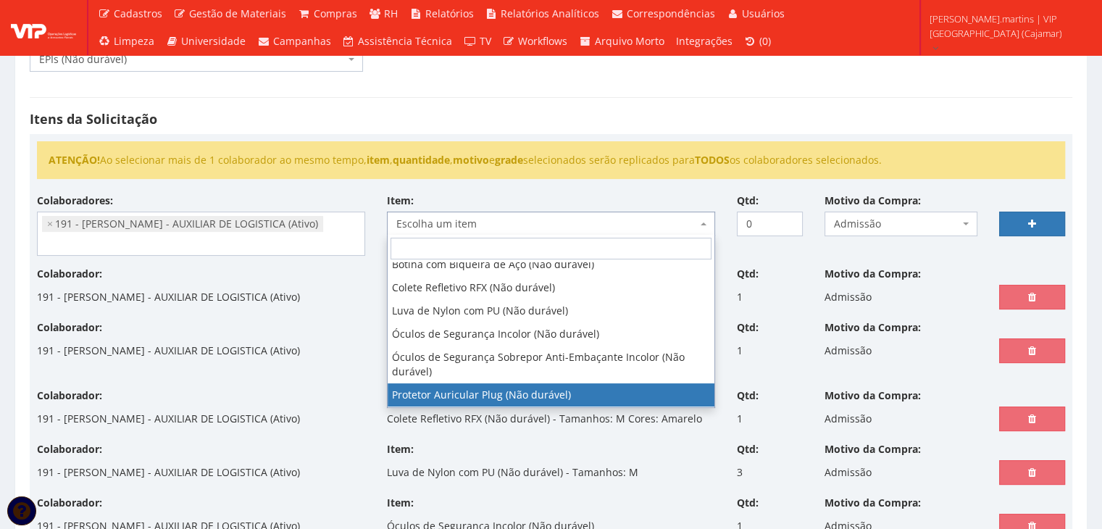
select select "292"
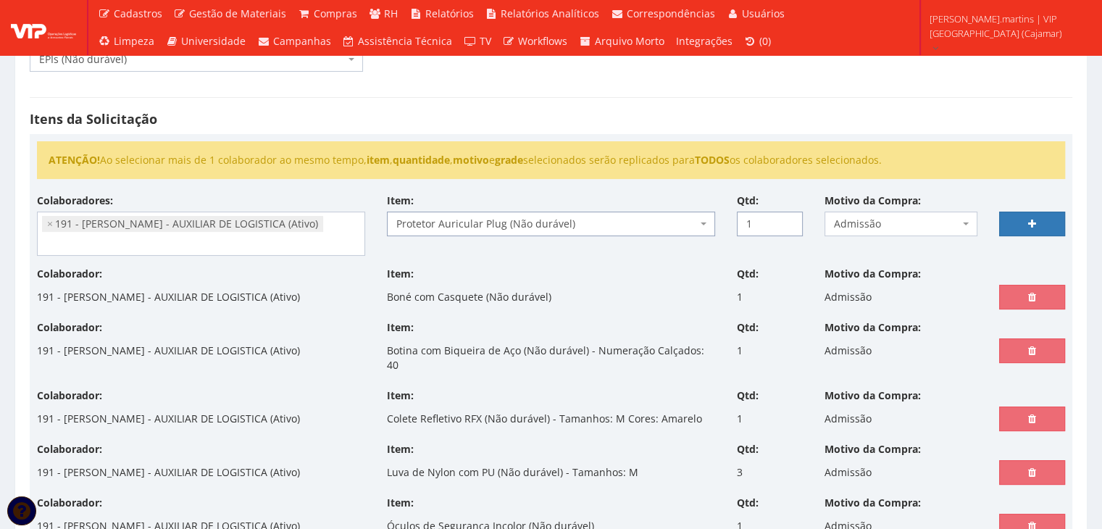
click at [786, 217] on input "1" at bounding box center [770, 224] width 66 height 25
click at [786, 218] on input "2" at bounding box center [770, 224] width 66 height 25
type input "3"
click at [786, 218] on input "3" at bounding box center [770, 224] width 66 height 25
click at [1030, 221] on icon at bounding box center [1032, 224] width 8 height 10
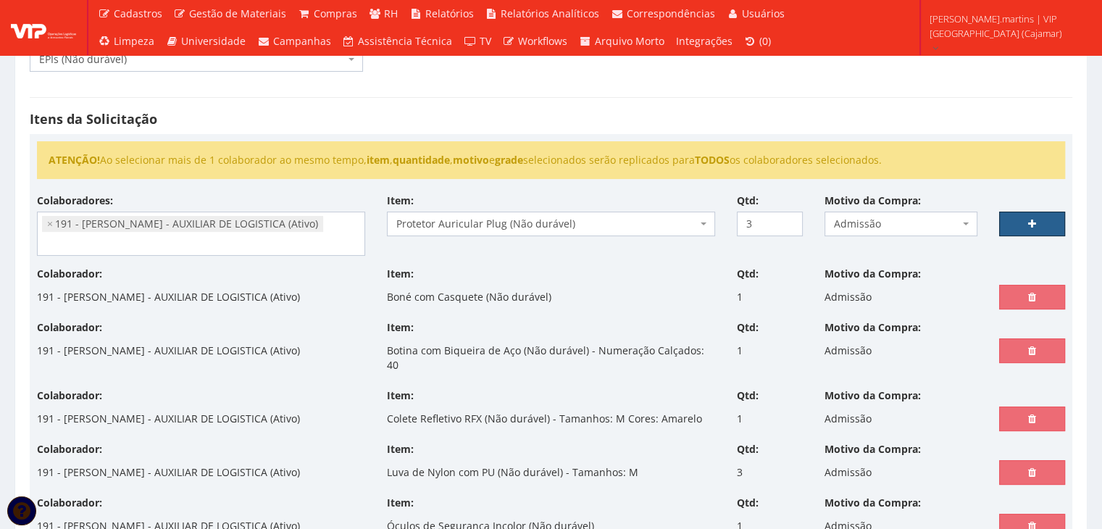
select select
type input "0"
select select
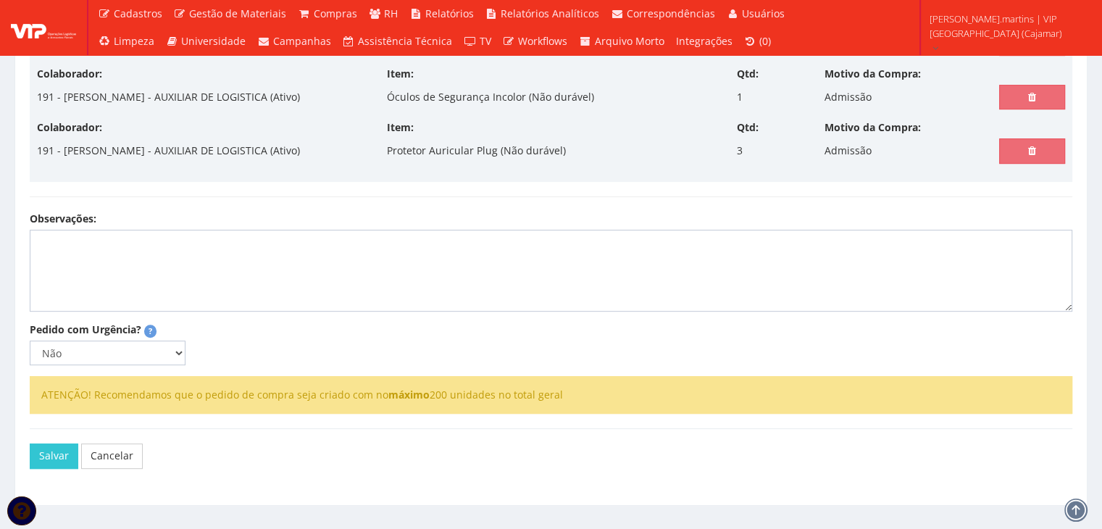
scroll to position [611, 0]
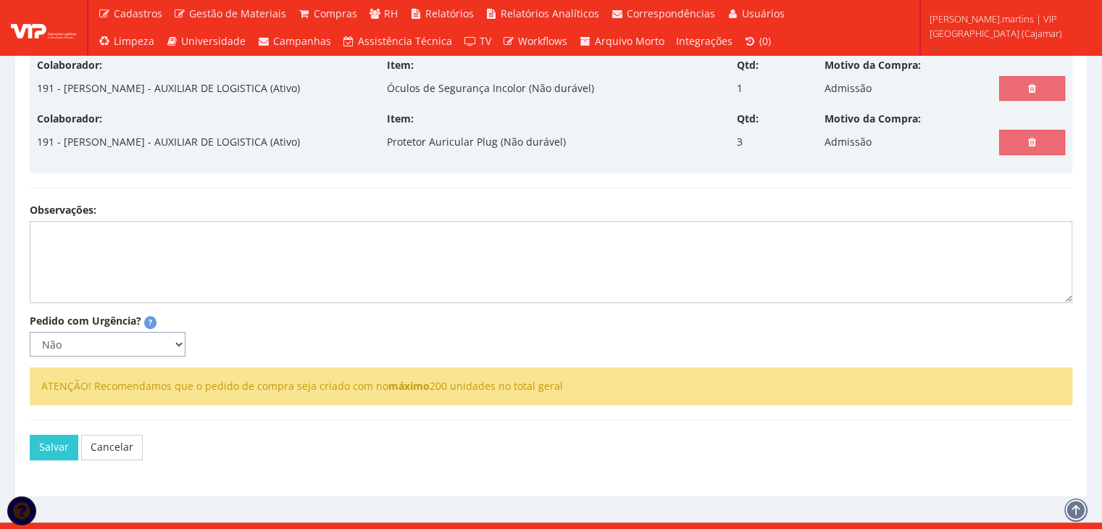
click at [124, 332] on select "Não Sim" at bounding box center [108, 344] width 156 height 25
select select "1"
click at [30, 332] on select "Não Sim" at bounding box center [108, 344] width 156 height 25
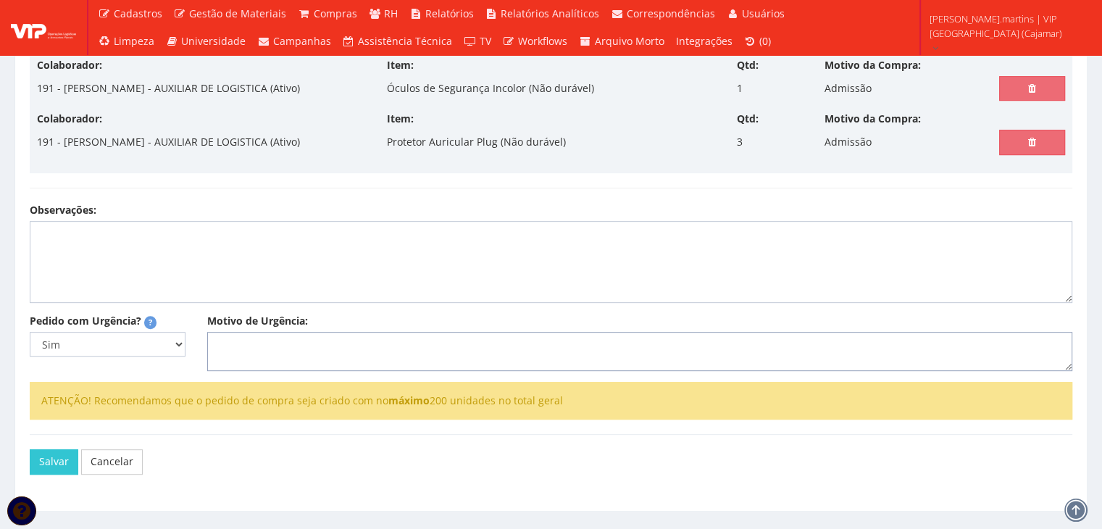
click at [340, 332] on textarea "Motivo de Urgência:" at bounding box center [639, 351] width 865 height 39
type textarea "Admissão"
click at [43, 449] on button "Salvar" at bounding box center [54, 461] width 49 height 25
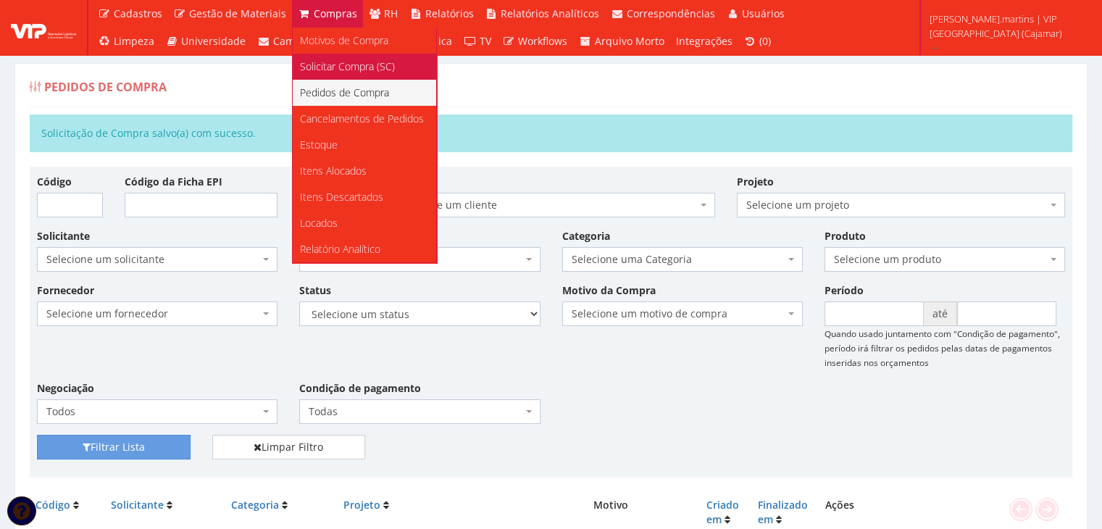
click at [324, 63] on span "Solicitar Compra (SC)" at bounding box center [347, 66] width 95 height 14
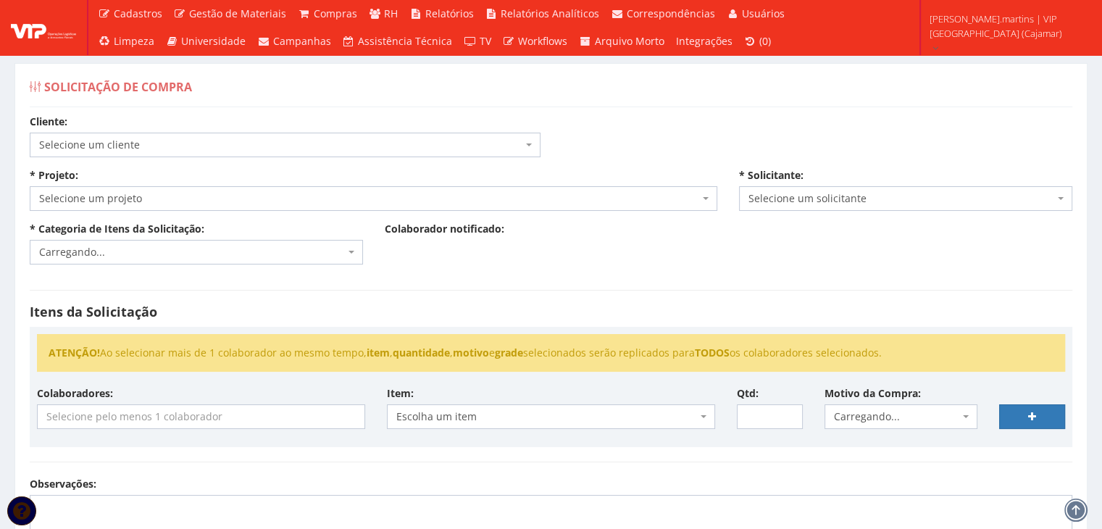
click at [188, 151] on span "Selecione um cliente" at bounding box center [280, 145] width 483 height 14
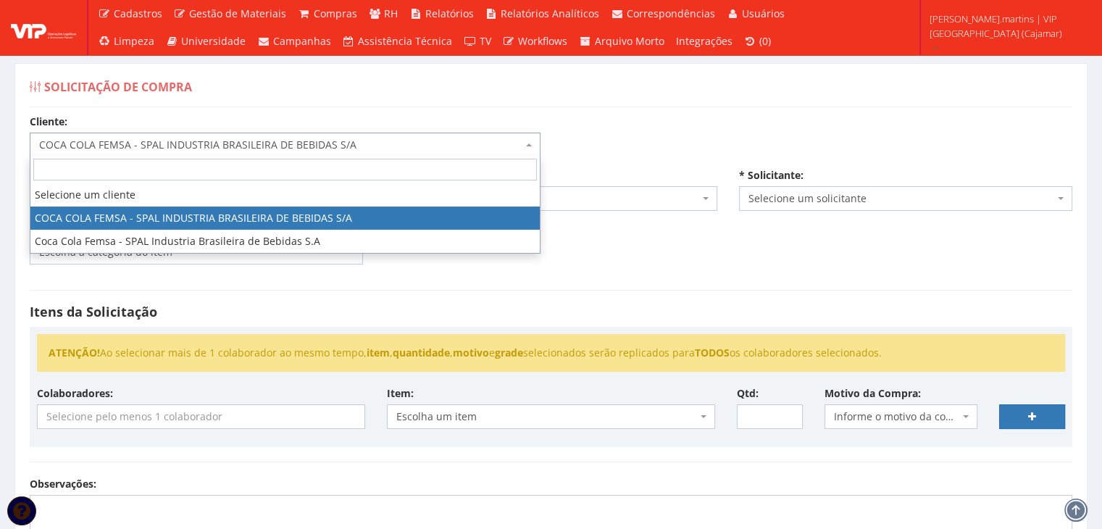
click at [203, 141] on span "COCA COLA FEMSA - SPAL INDUSTRIA BRASILEIRA DE BEBIDAS S/A" at bounding box center [280, 145] width 483 height 14
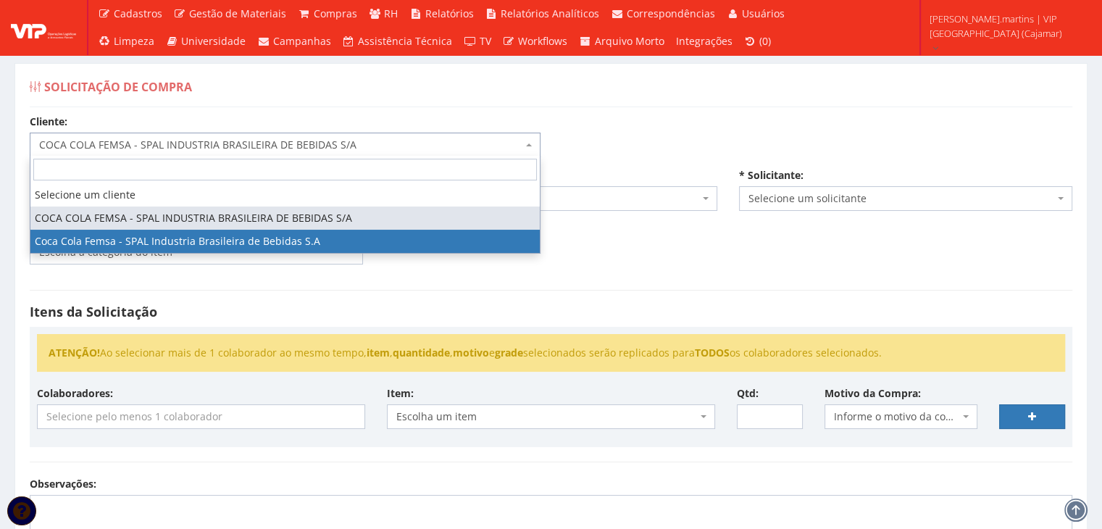
select select "51"
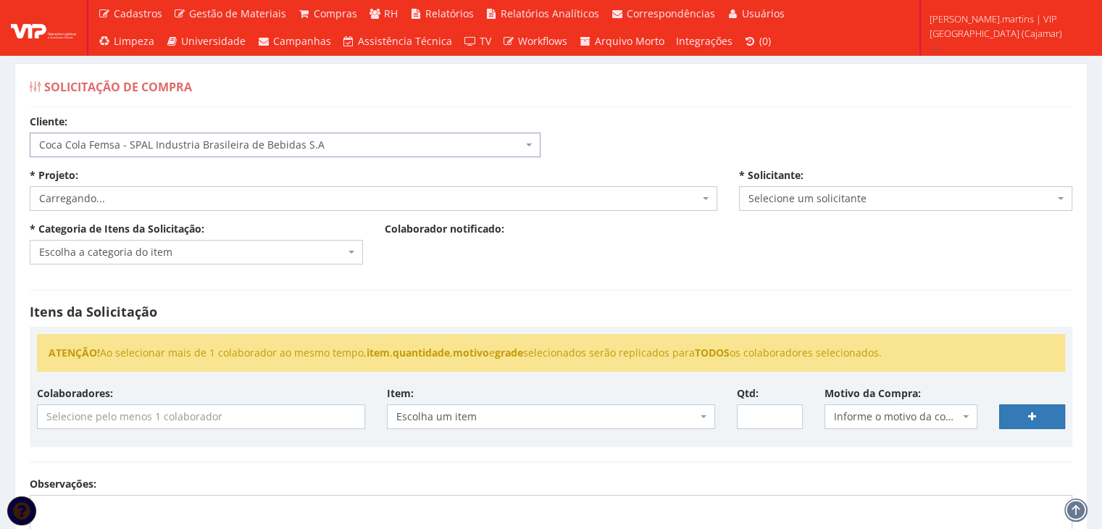
click at [191, 204] on span "Carregando..." at bounding box center [369, 198] width 660 height 14
click at [191, 204] on span "Selecione um projeto" at bounding box center [369, 198] width 660 height 14
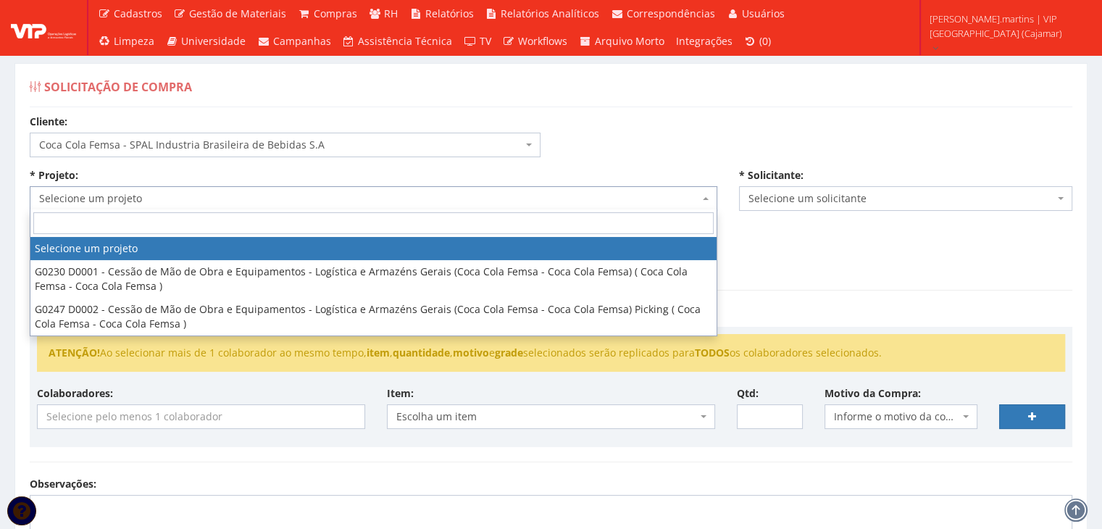
click at [191, 204] on span "Selecione um projeto" at bounding box center [369, 198] width 660 height 14
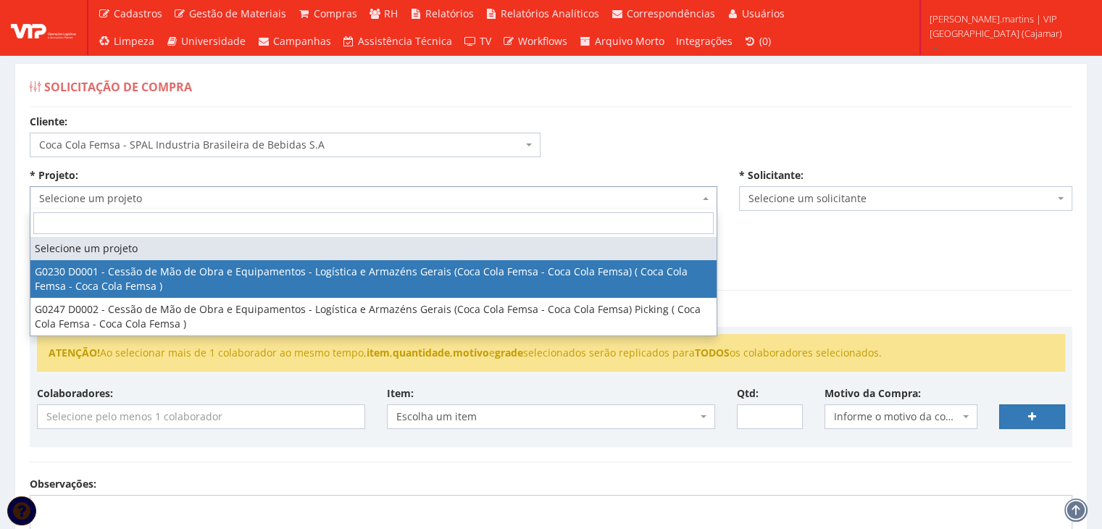
select select "230"
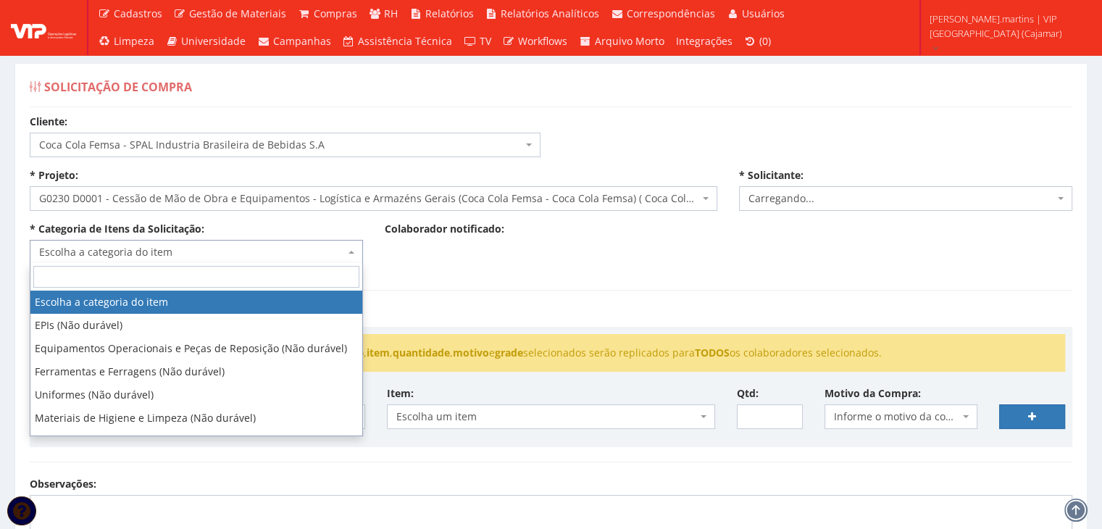
click at [186, 250] on span "Escolha a categoria do item" at bounding box center [192, 252] width 306 height 14
select select "2471"
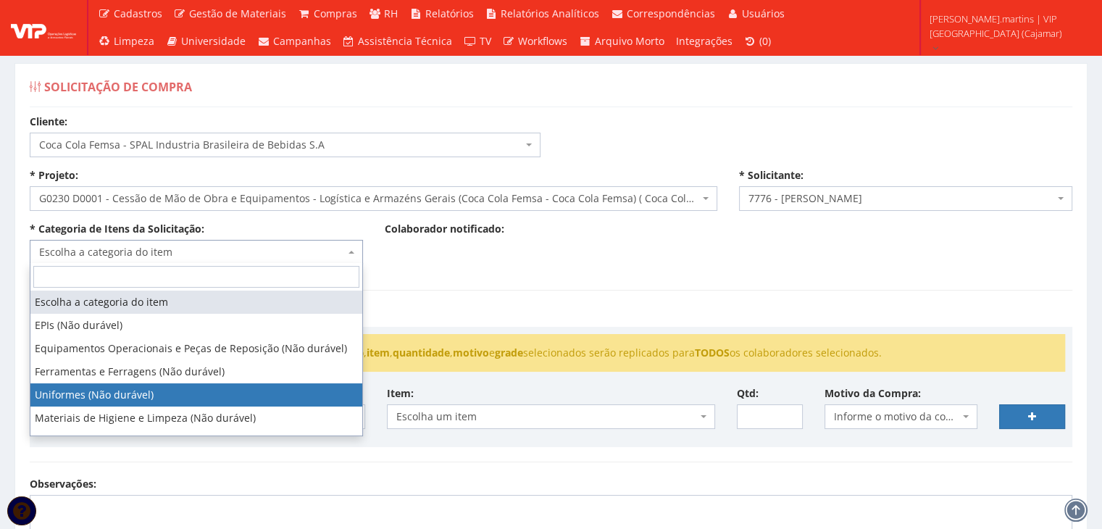
select select "4"
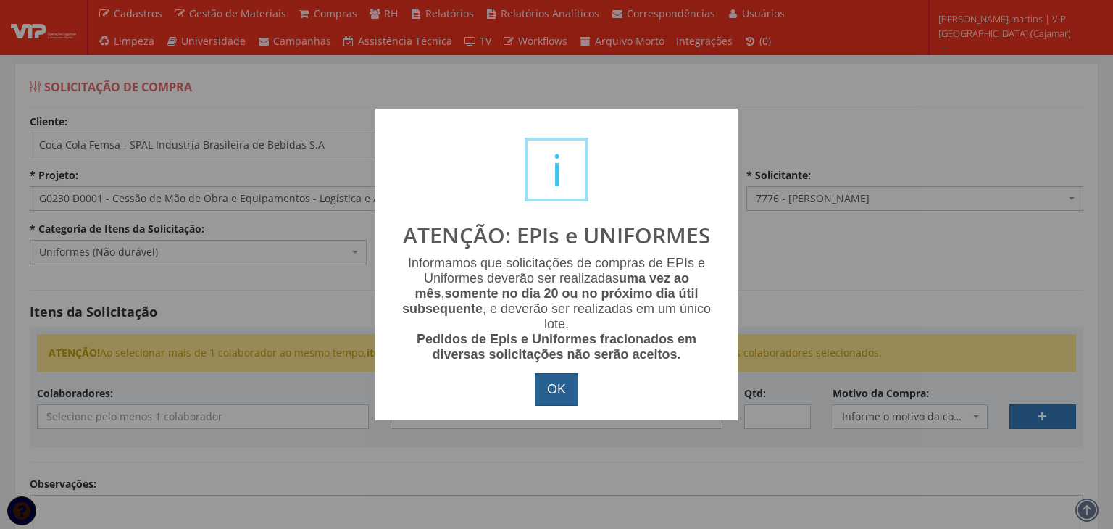
click at [551, 389] on button "OK" at bounding box center [556, 389] width 43 height 33
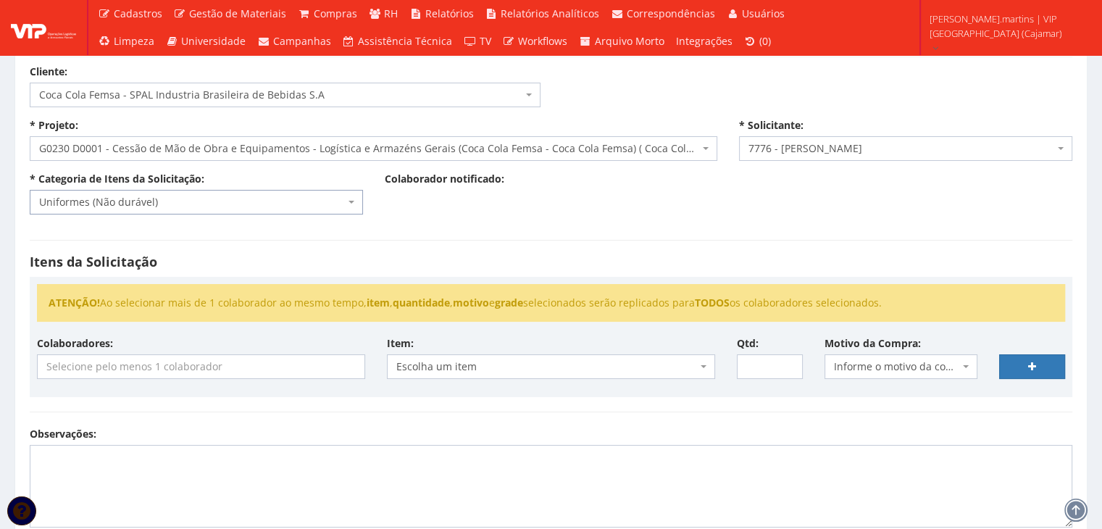
scroll to position [96, 0]
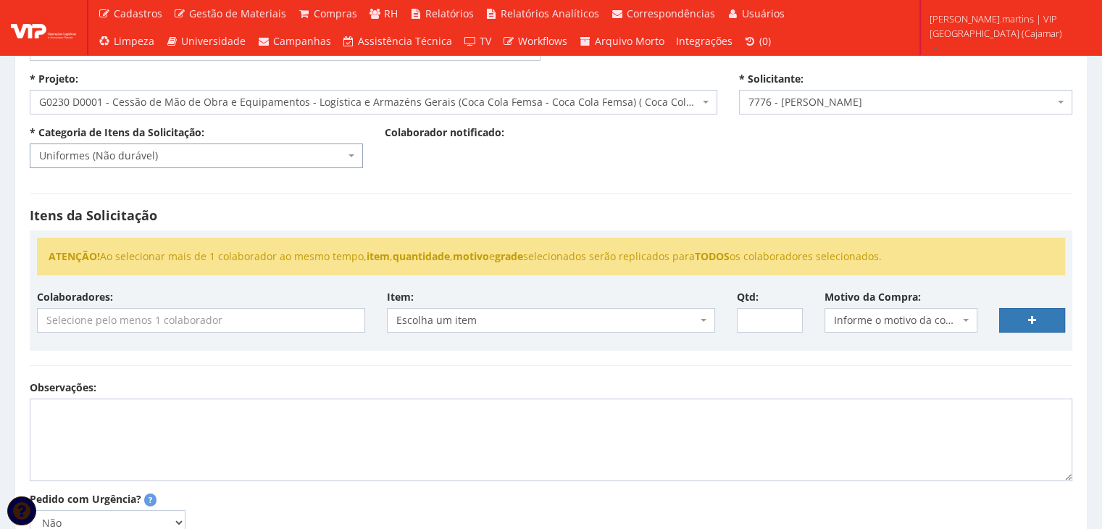
click at [223, 323] on input "search" at bounding box center [201, 320] width 327 height 23
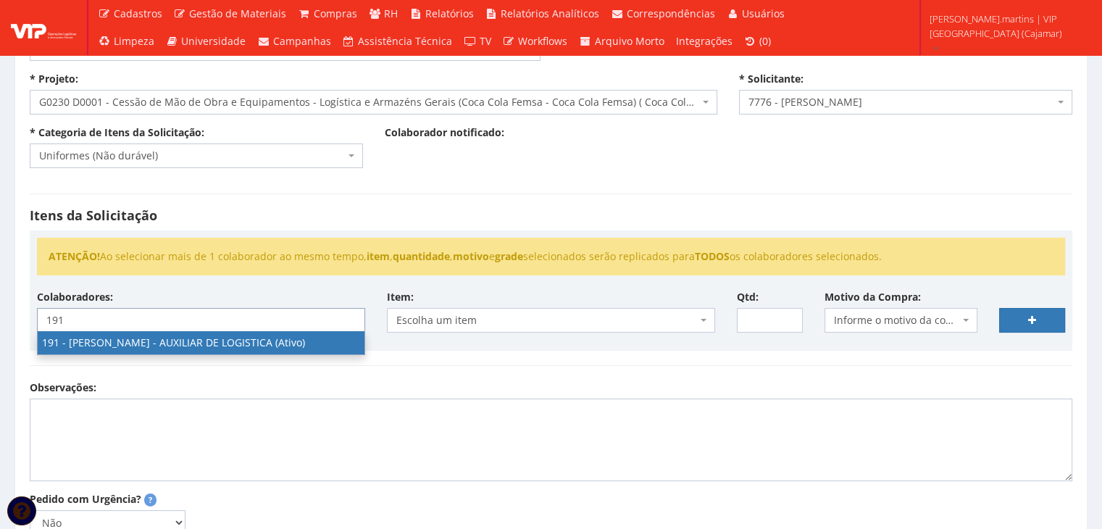
type input "191"
select select "4089"
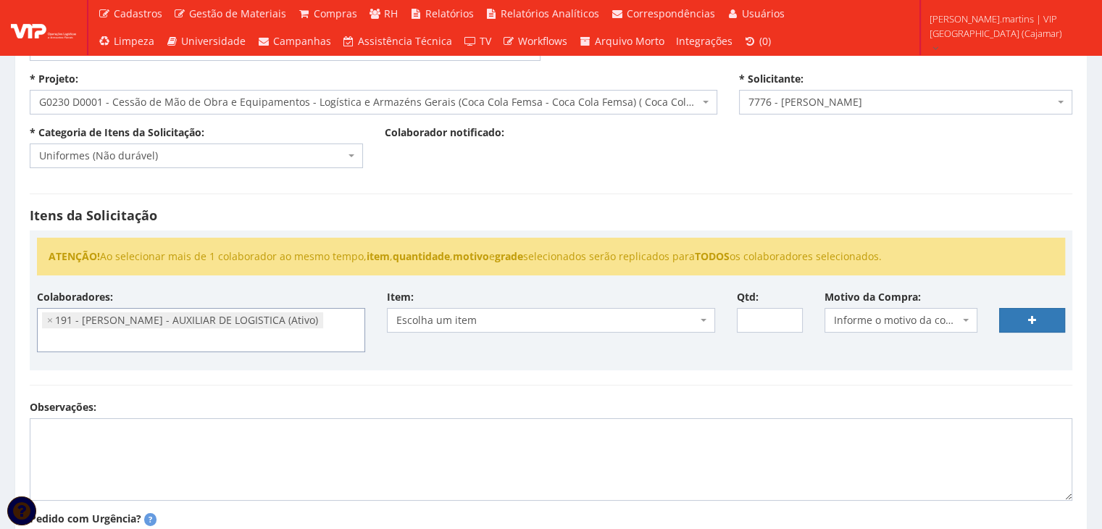
click at [860, 324] on span "Informe o motivo da compra" at bounding box center [897, 320] width 126 height 14
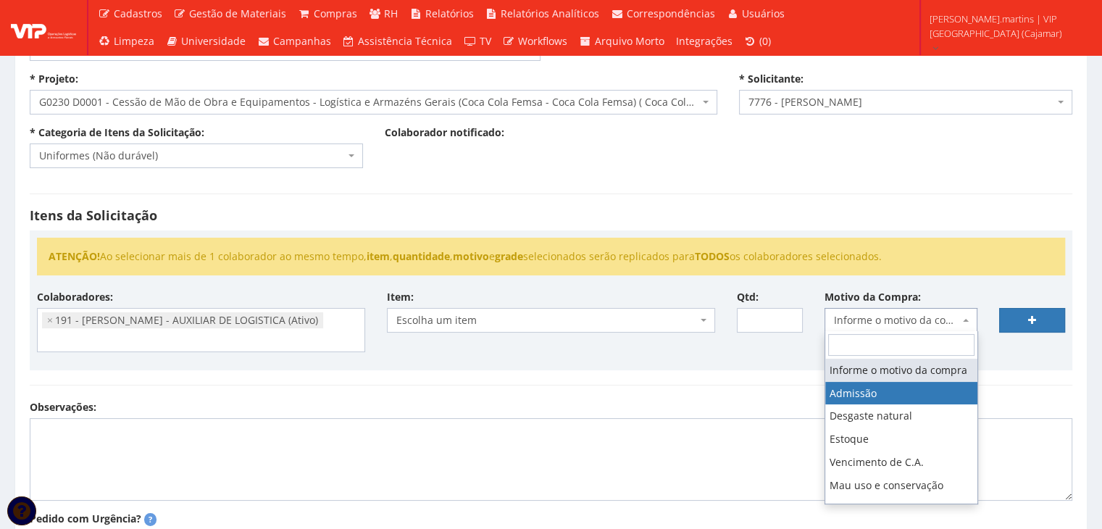
drag, startPoint x: 859, startPoint y: 405, endPoint x: 764, endPoint y: 381, distance: 97.9
select select "1"
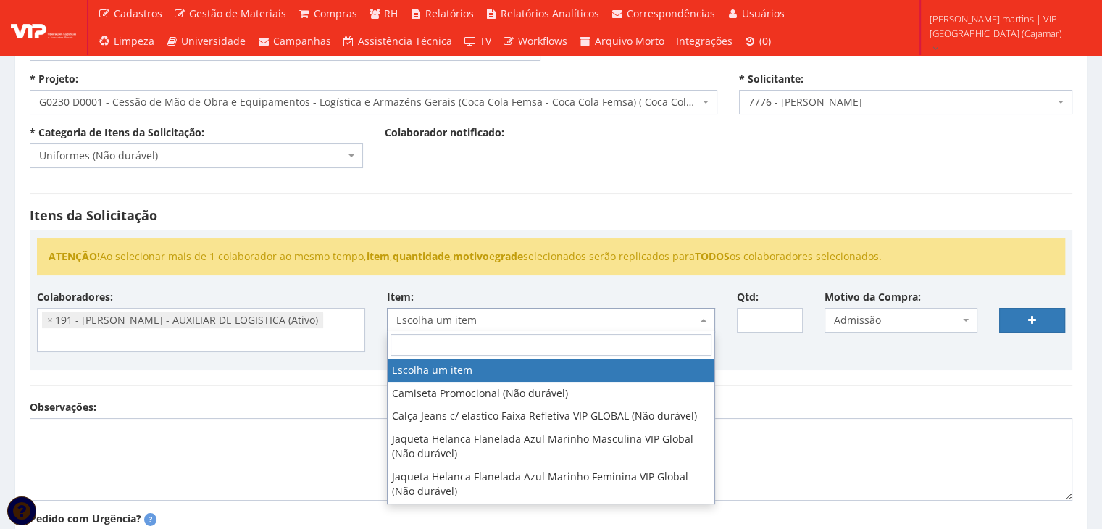
click at [649, 328] on span "Escolha um item" at bounding box center [551, 320] width 328 height 25
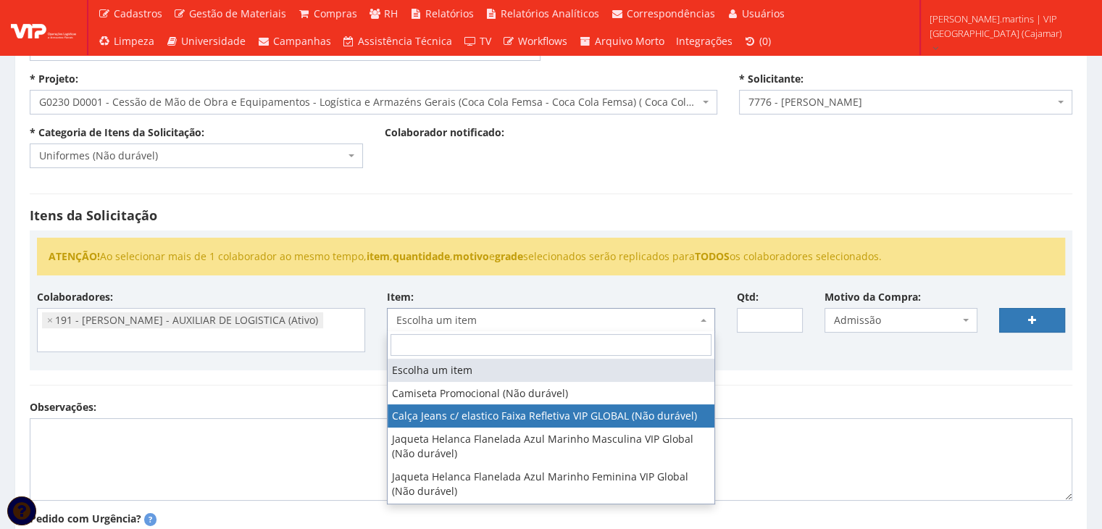
select select "2326"
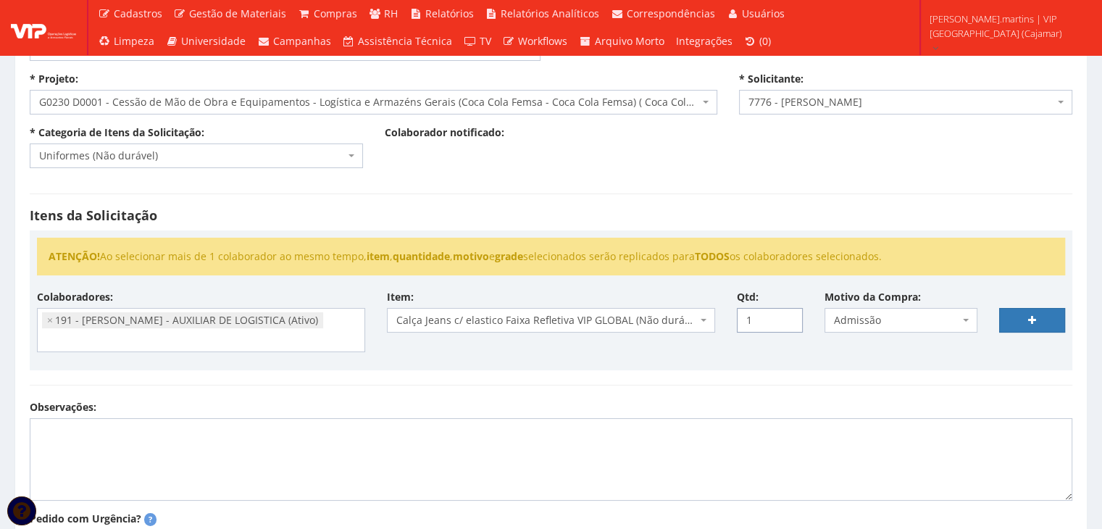
click at [788, 313] on input "1" at bounding box center [770, 320] width 66 height 25
type input "2"
click at [788, 313] on input "2" at bounding box center [770, 320] width 66 height 25
click at [1023, 316] on link at bounding box center [1032, 320] width 66 height 25
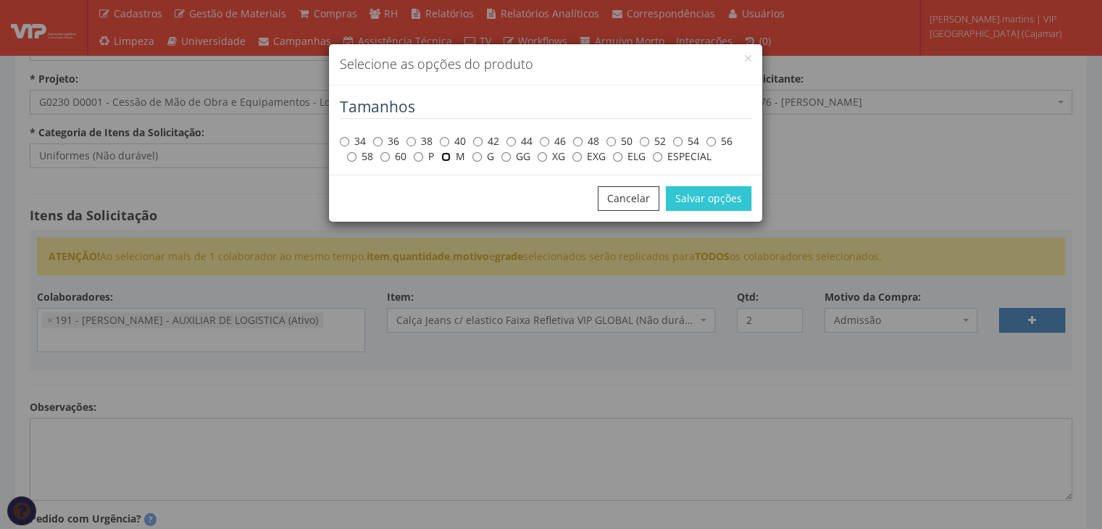
click at [449, 159] on input "M" at bounding box center [445, 156] width 9 height 9
radio input "true"
click at [714, 202] on button "Salvar opções" at bounding box center [709, 198] width 86 height 25
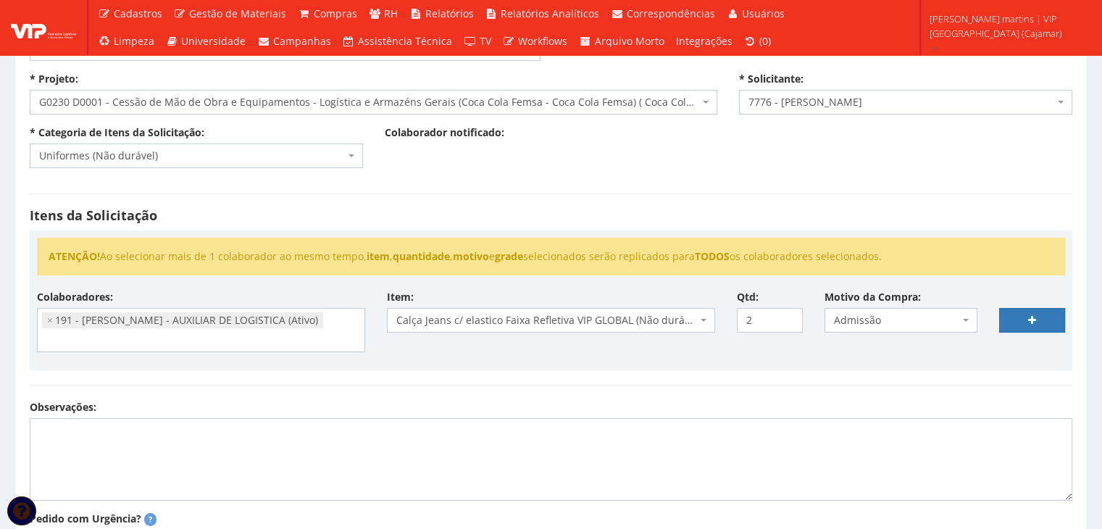
select select
type input "0"
select select
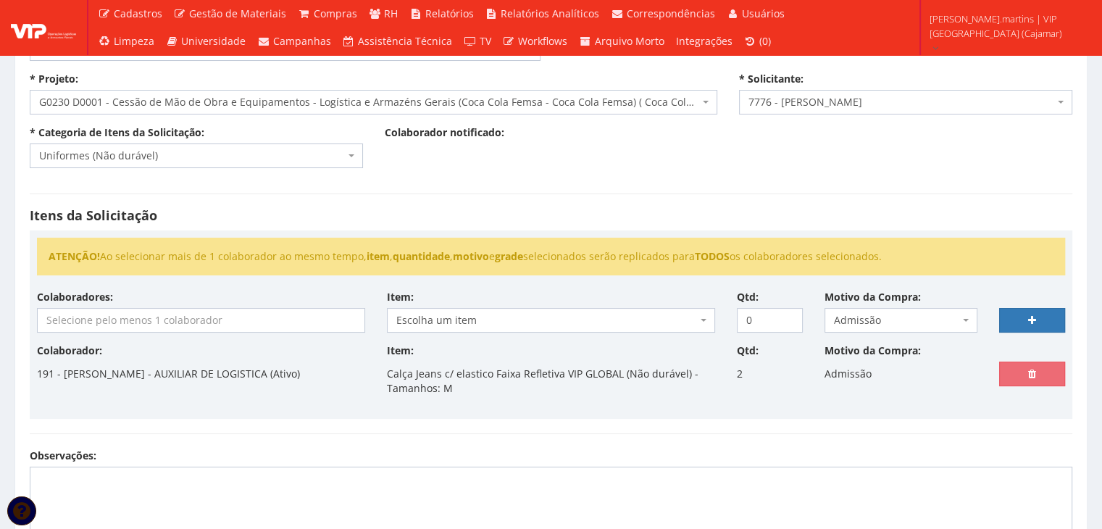
click at [212, 316] on input "search" at bounding box center [201, 320] width 327 height 23
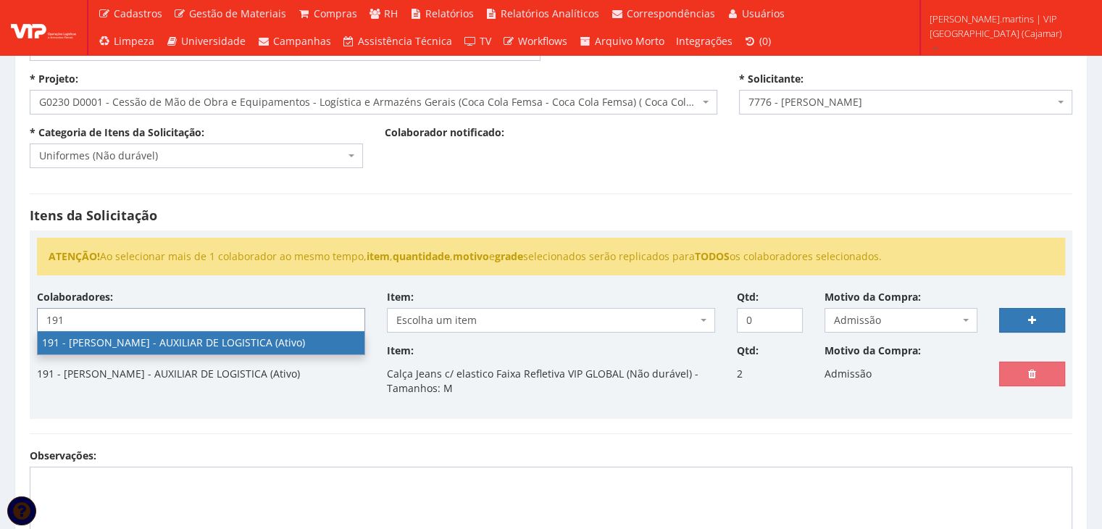
type input "191"
select select "4089"
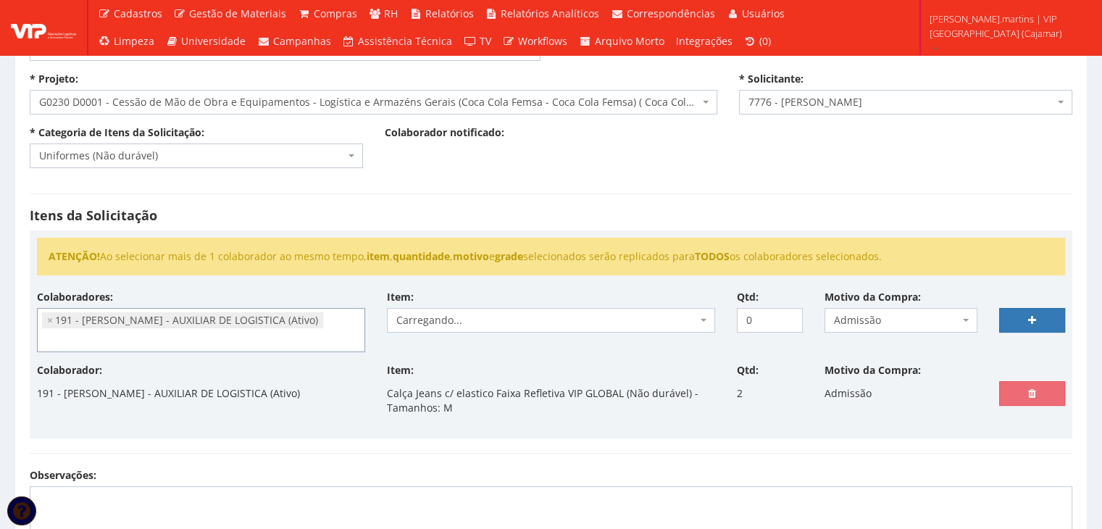
click at [477, 320] on span "Carregando..." at bounding box center [546, 320] width 301 height 14
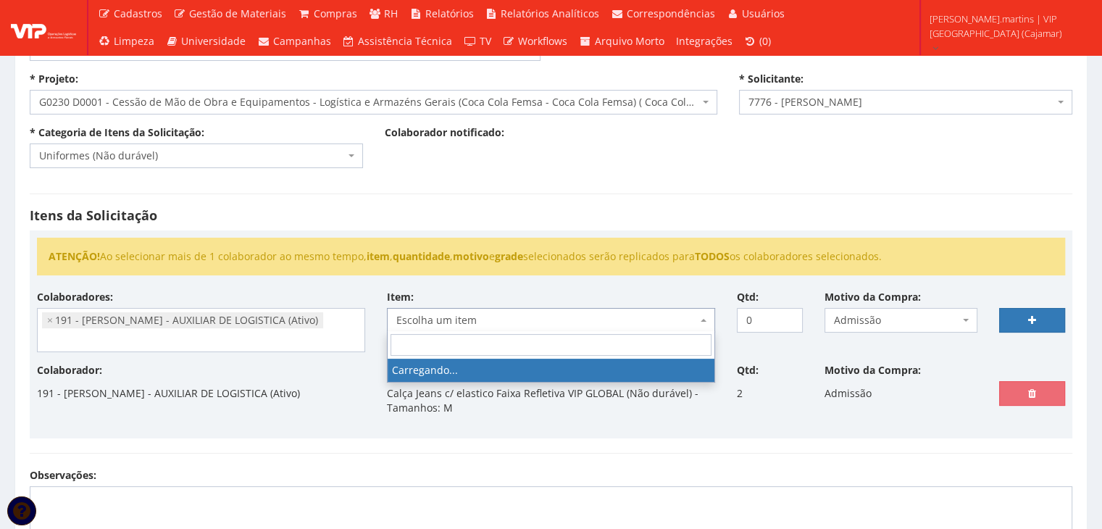
click at [477, 320] on span "Escolha um item" at bounding box center [546, 320] width 301 height 14
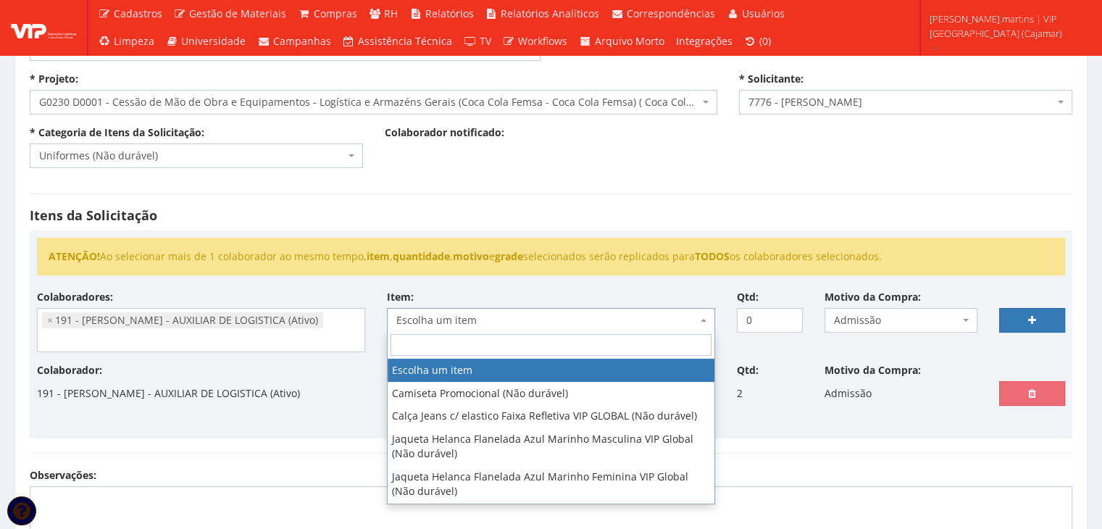
click at [477, 320] on span "Escolha um item" at bounding box center [546, 320] width 301 height 14
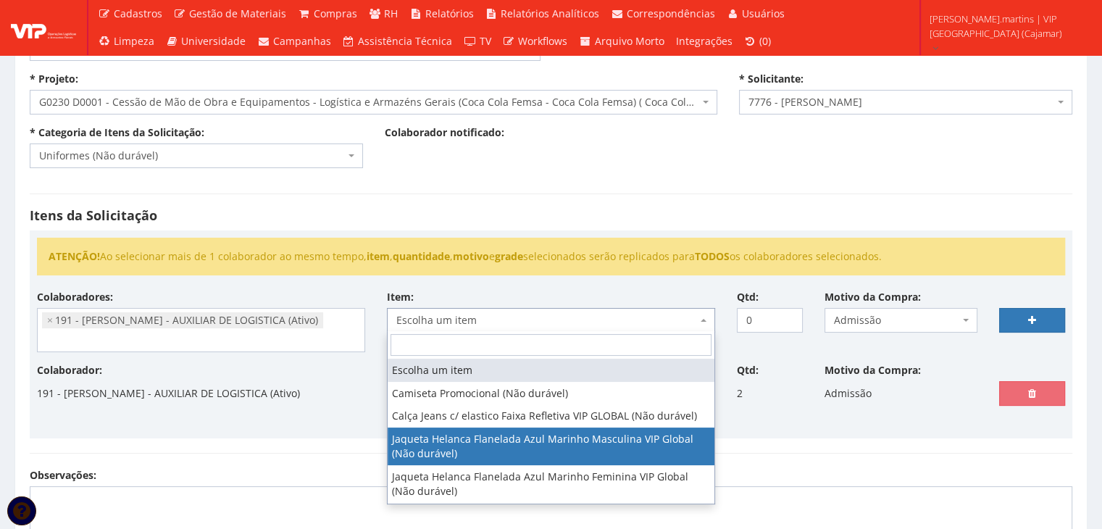
select select "2338"
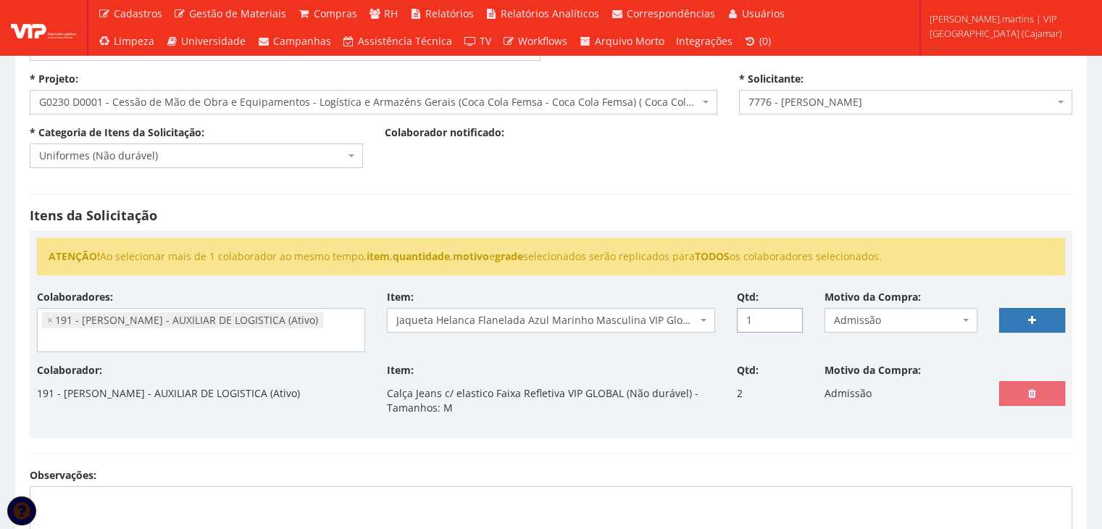
type input "1"
click at [788, 315] on input "1" at bounding box center [770, 320] width 66 height 25
click at [1023, 321] on link at bounding box center [1032, 320] width 66 height 25
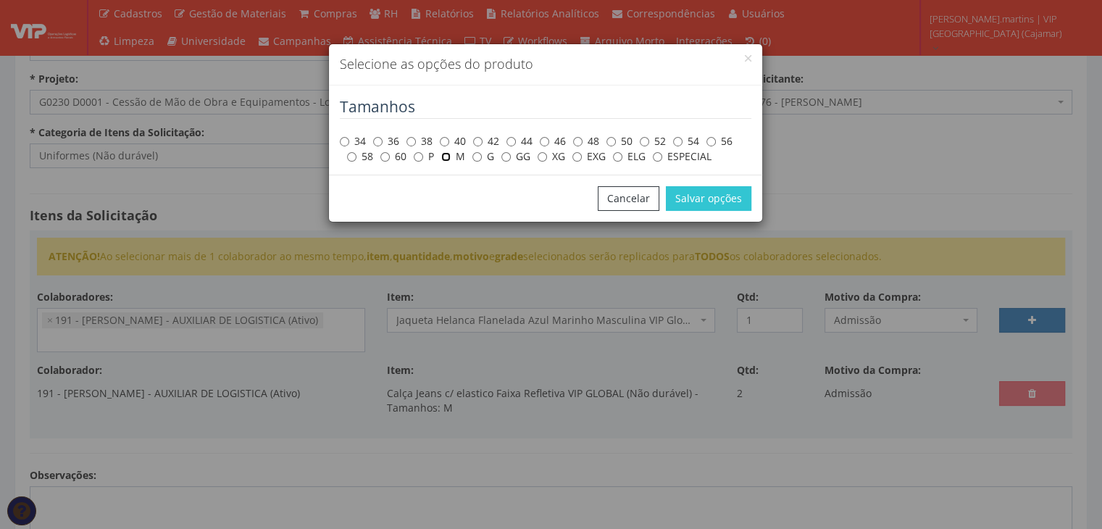
click at [444, 153] on input "M" at bounding box center [445, 156] width 9 height 9
radio input "true"
click at [704, 197] on button "Salvar opções" at bounding box center [709, 198] width 86 height 25
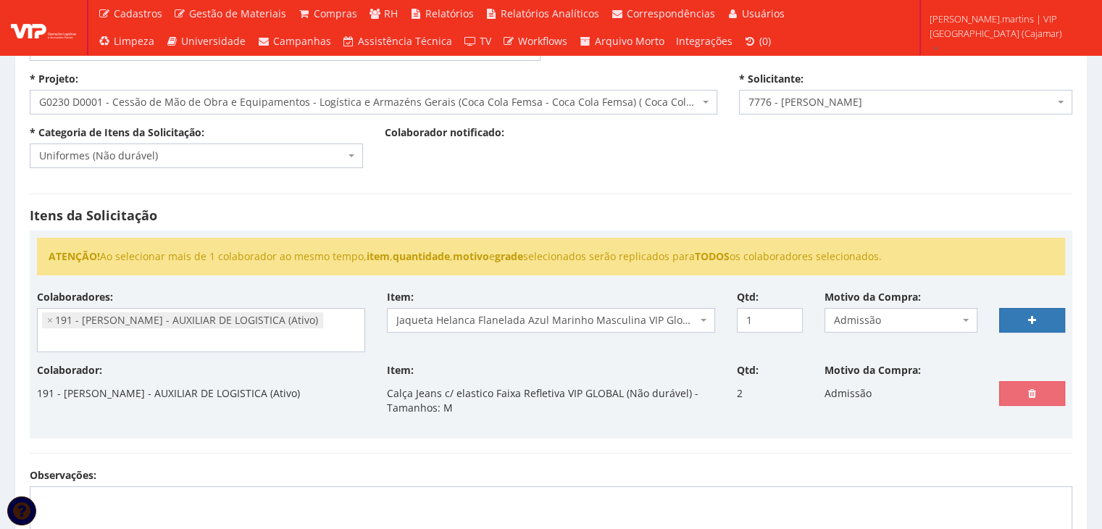
select select
type input "0"
select select
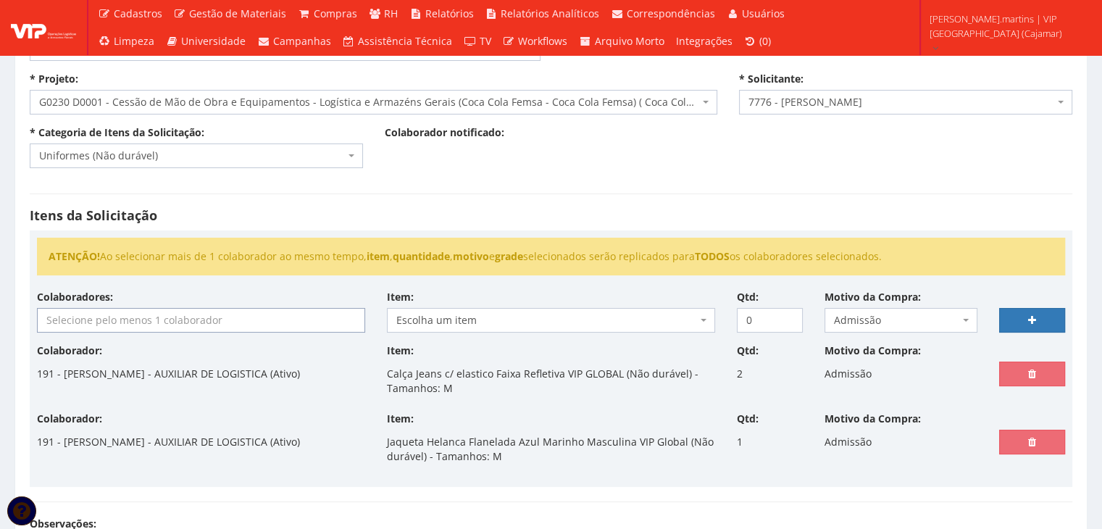
click at [238, 309] on input "search" at bounding box center [201, 320] width 327 height 23
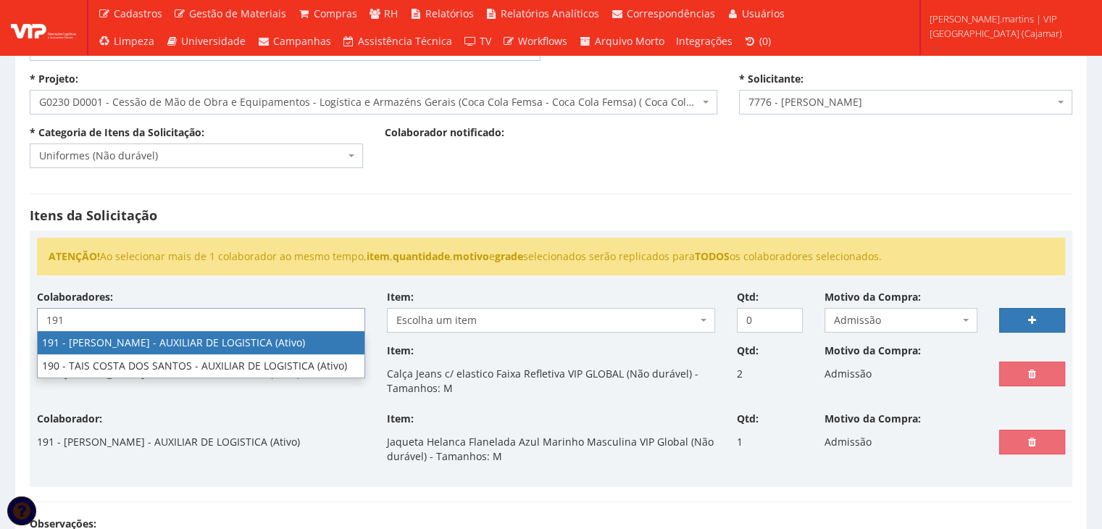
type input "191"
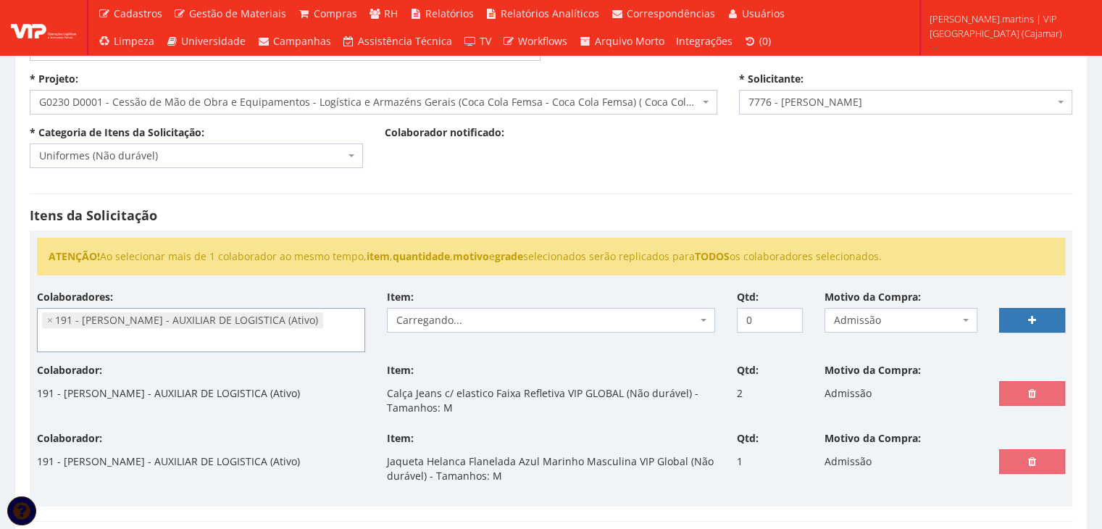
select select "4089"
click at [457, 314] on span "Escolha um item" at bounding box center [546, 320] width 301 height 14
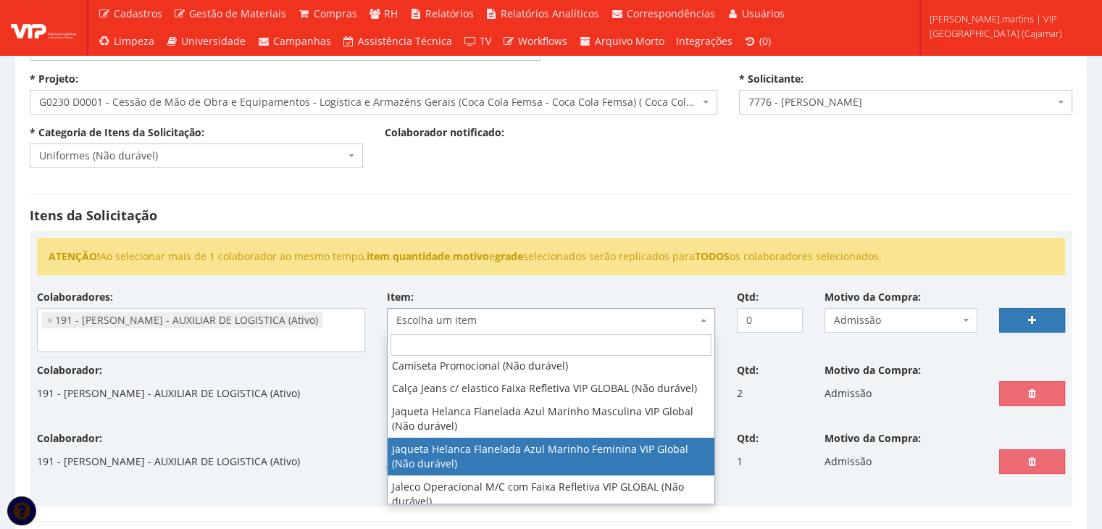
scroll to position [38, 0]
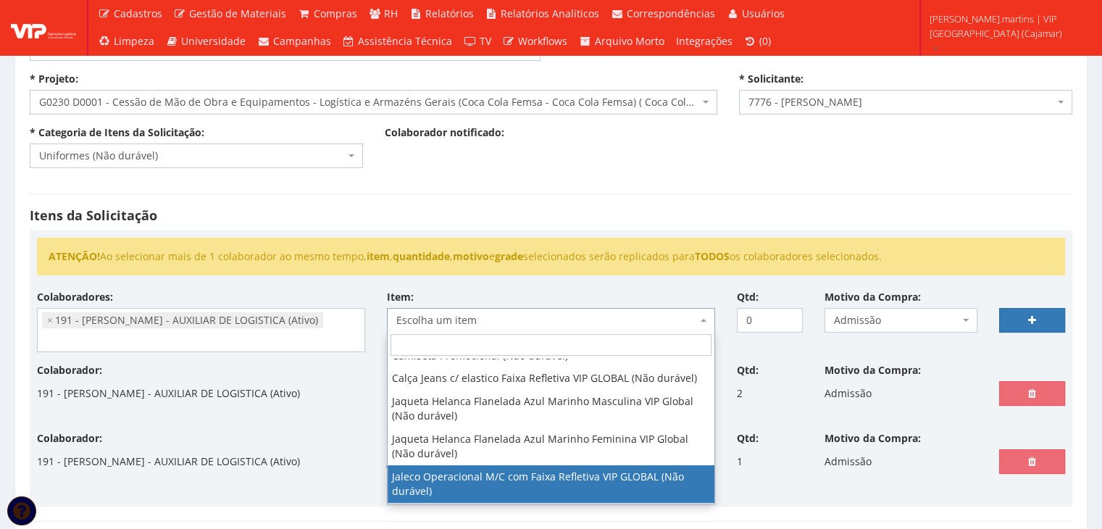
select select "2376"
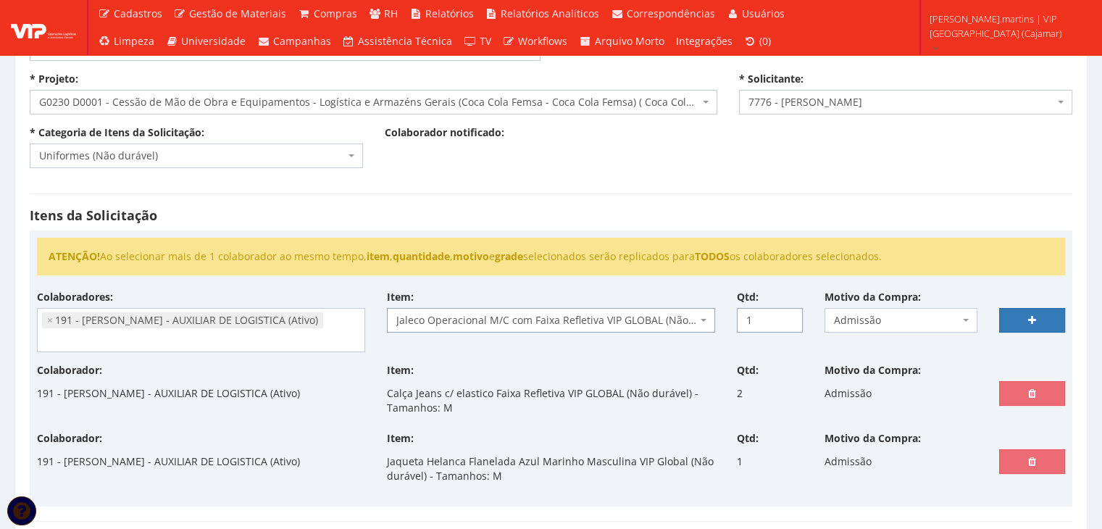
click at [787, 315] on input "1" at bounding box center [770, 320] width 66 height 25
type input "2"
click at [787, 315] on input "2" at bounding box center [770, 320] width 66 height 25
click at [1017, 314] on link at bounding box center [1032, 320] width 66 height 25
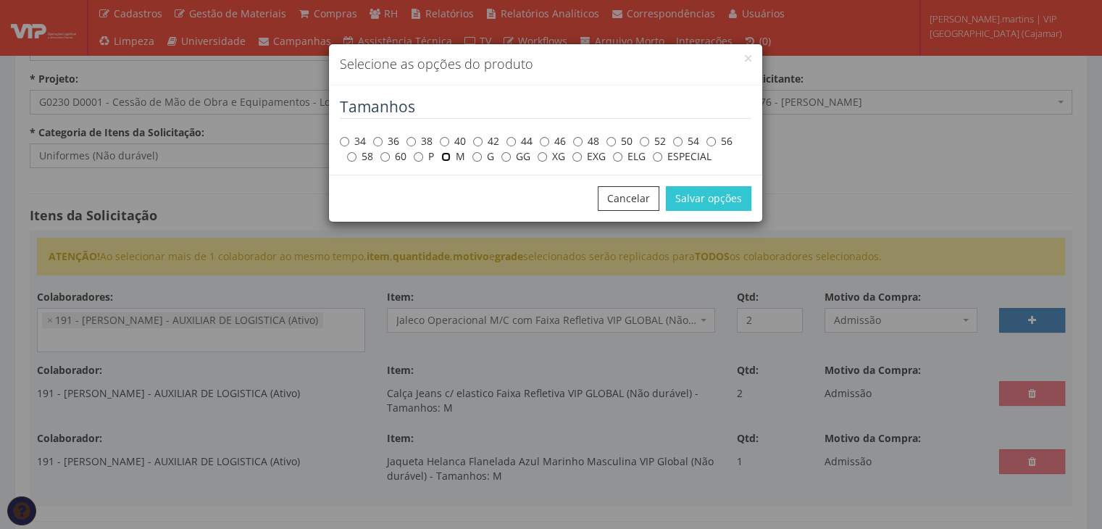
click at [444, 155] on input "M" at bounding box center [445, 156] width 9 height 9
radio input "true"
click at [691, 201] on button "Salvar opções" at bounding box center [709, 198] width 86 height 25
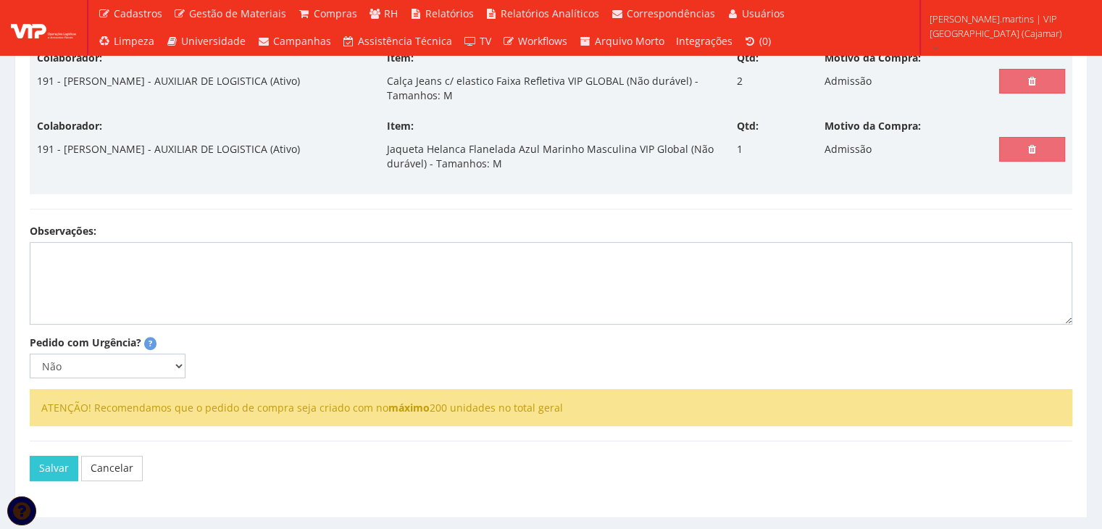
scroll to position [444, 0]
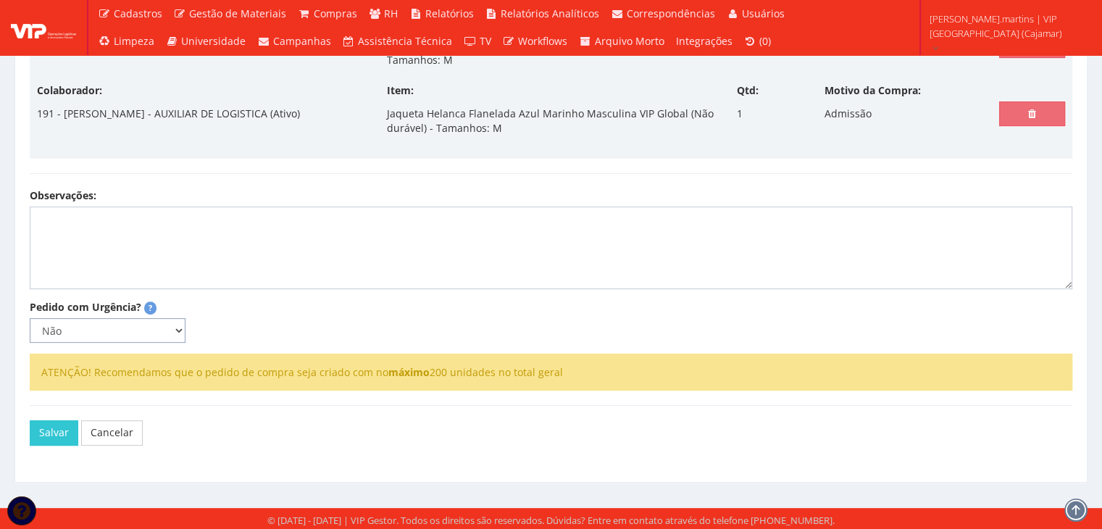
click at [178, 333] on select "Não Sim" at bounding box center [108, 330] width 156 height 25
select select "1"
click at [30, 318] on select "Não Sim" at bounding box center [108, 330] width 156 height 25
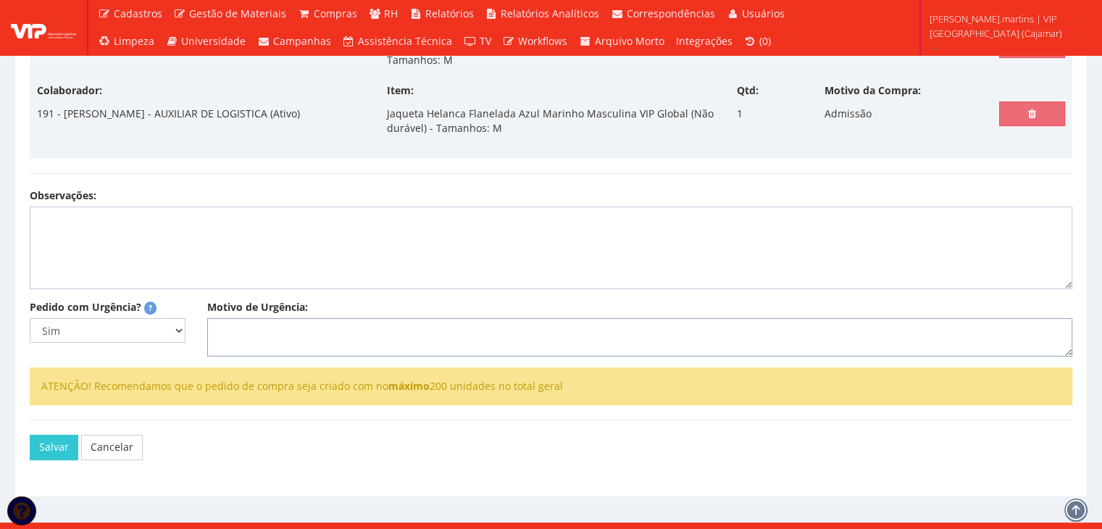
click at [260, 333] on textarea "Motivo de Urgência:" at bounding box center [639, 337] width 865 height 39
select select
type input "0"
select select
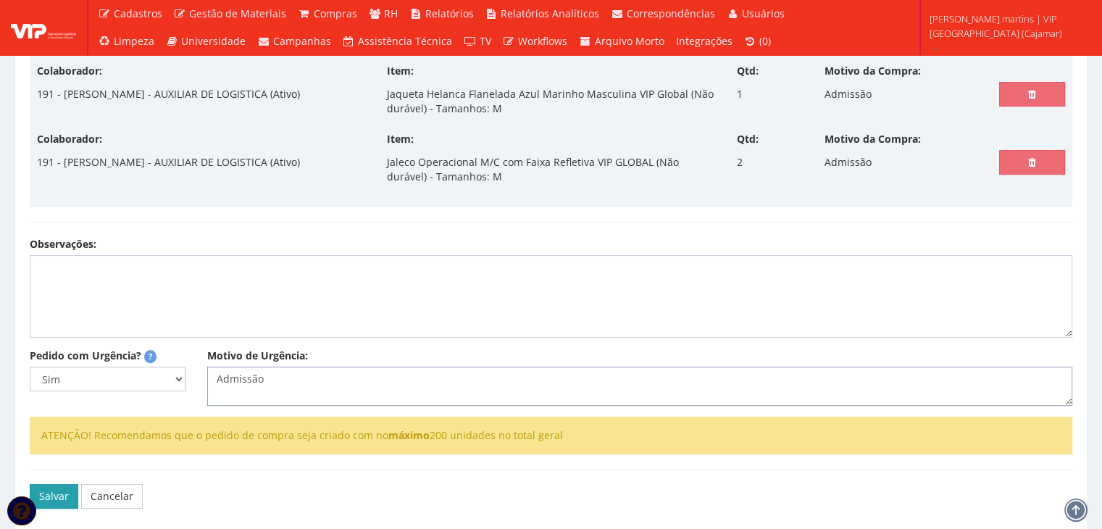
type textarea "Admissão"
click at [55, 499] on button "Salvar" at bounding box center [54, 496] width 49 height 25
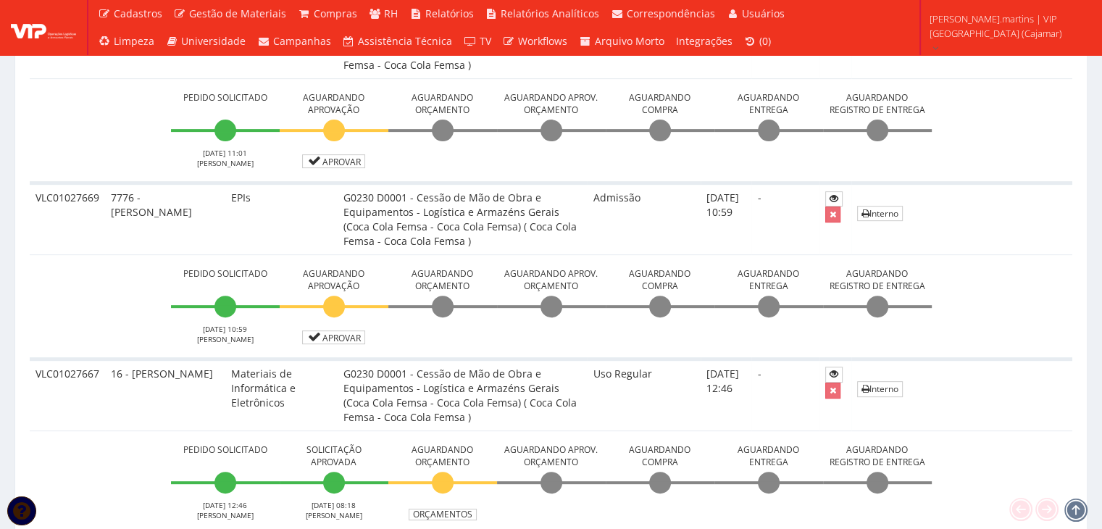
scroll to position [531, 0]
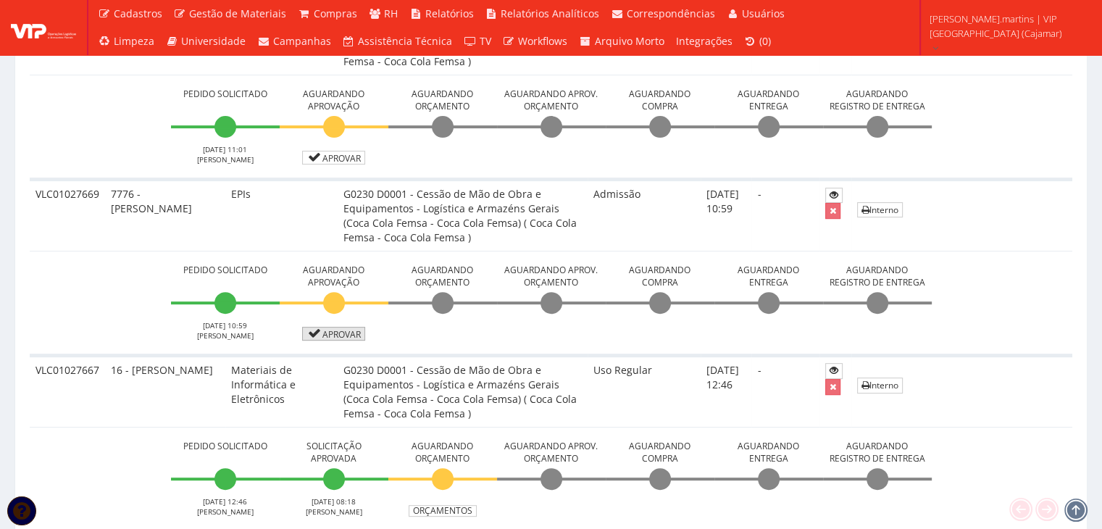
click at [354, 327] on link "Aprovar" at bounding box center [334, 334] width 64 height 14
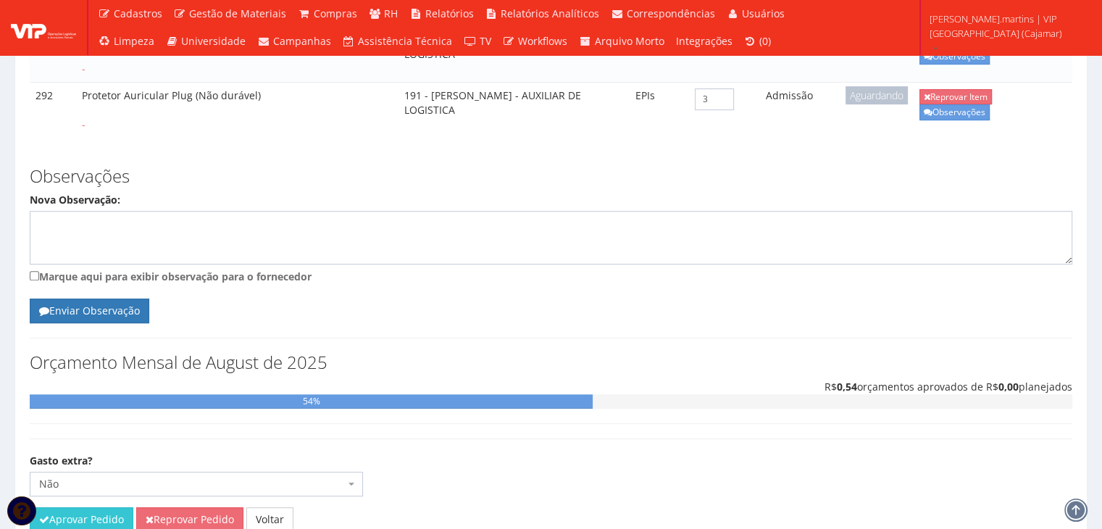
scroll to position [686, 0]
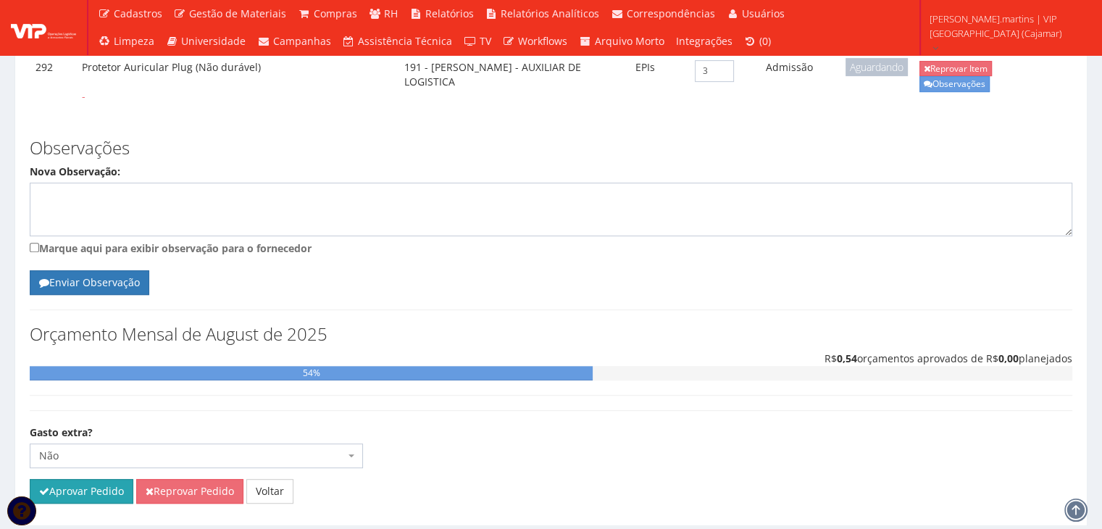
click at [87, 479] on button "Aprovar Pedido" at bounding box center [82, 491] width 104 height 25
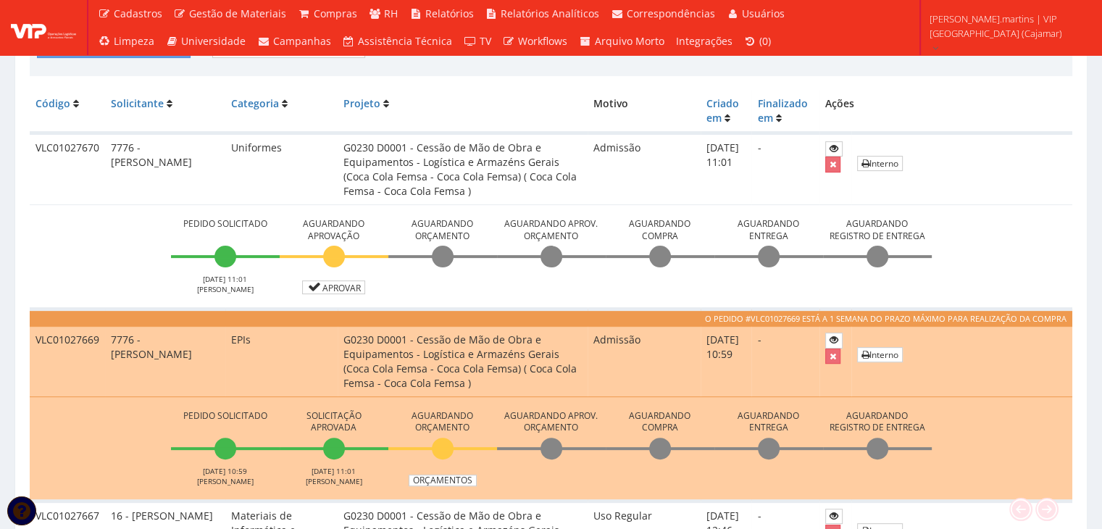
scroll to position [483, 0]
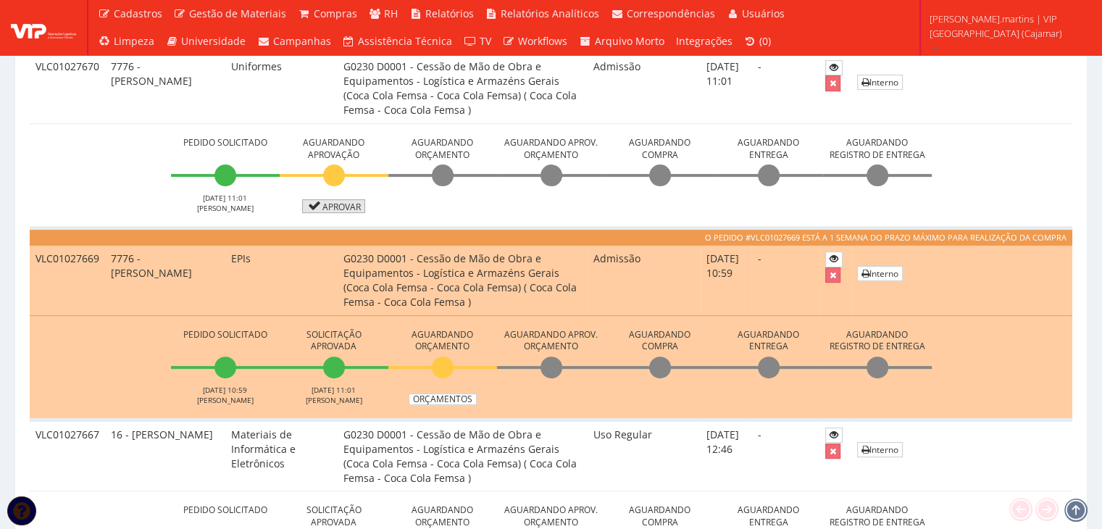
click at [320, 204] on icon at bounding box center [315, 206] width 17 height 10
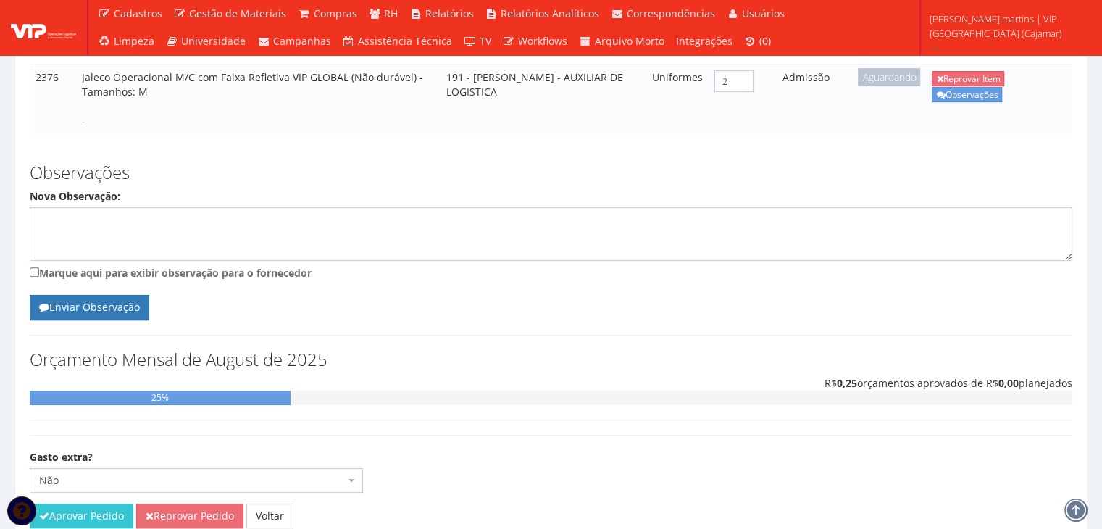
scroll to position [533, 0]
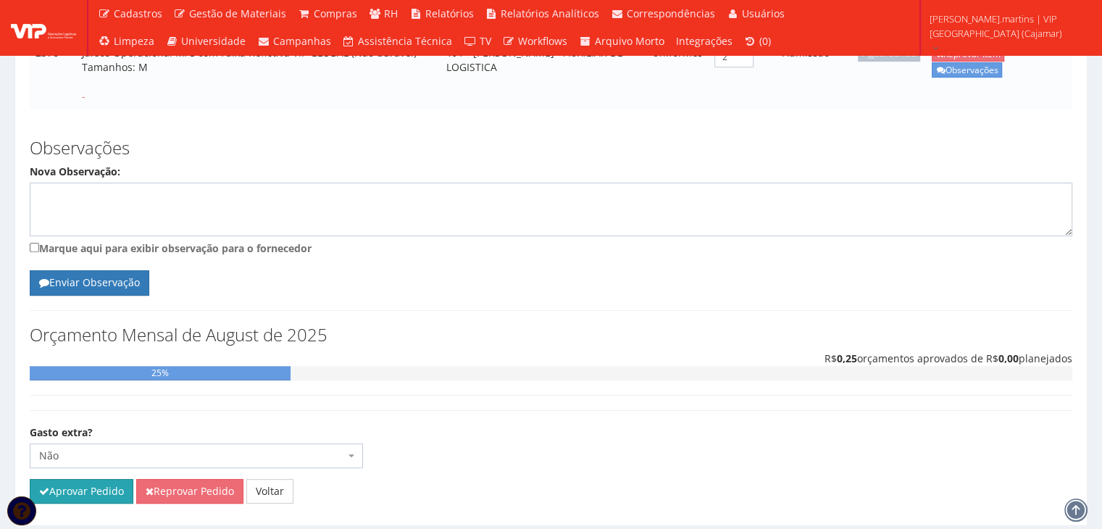
click at [62, 479] on button "Aprovar Pedido" at bounding box center [82, 491] width 104 height 25
